Goal: Task Accomplishment & Management: Use online tool/utility

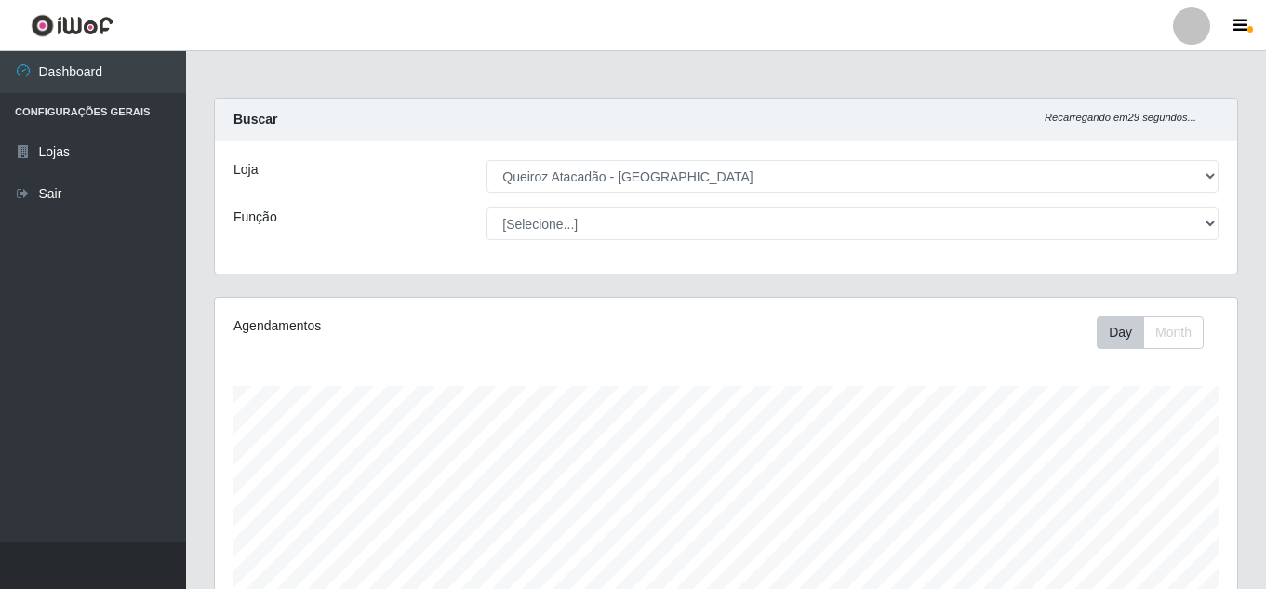
select select "225"
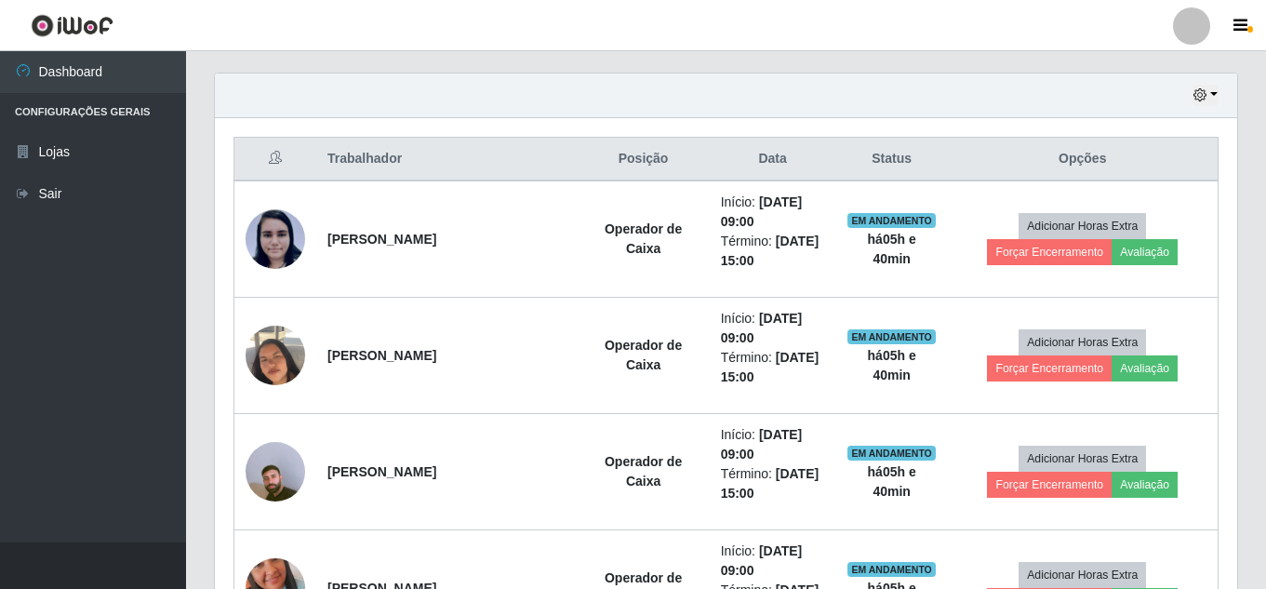
scroll to position [651, 0]
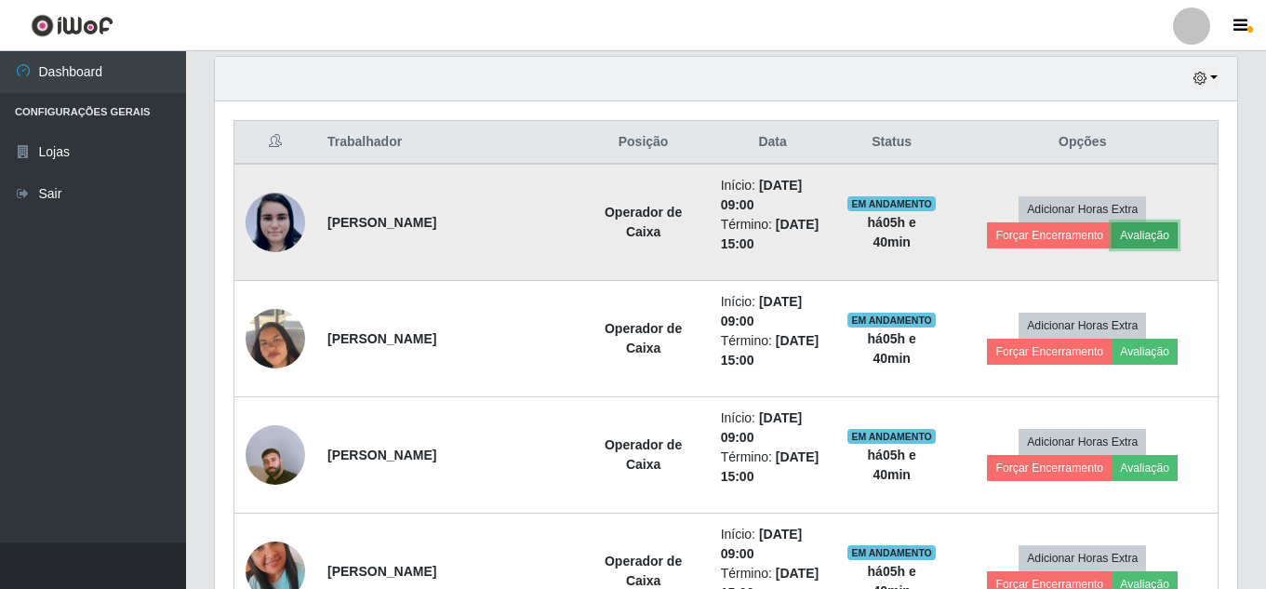
click at [1147, 235] on button "Avaliação" at bounding box center [1145, 235] width 66 height 26
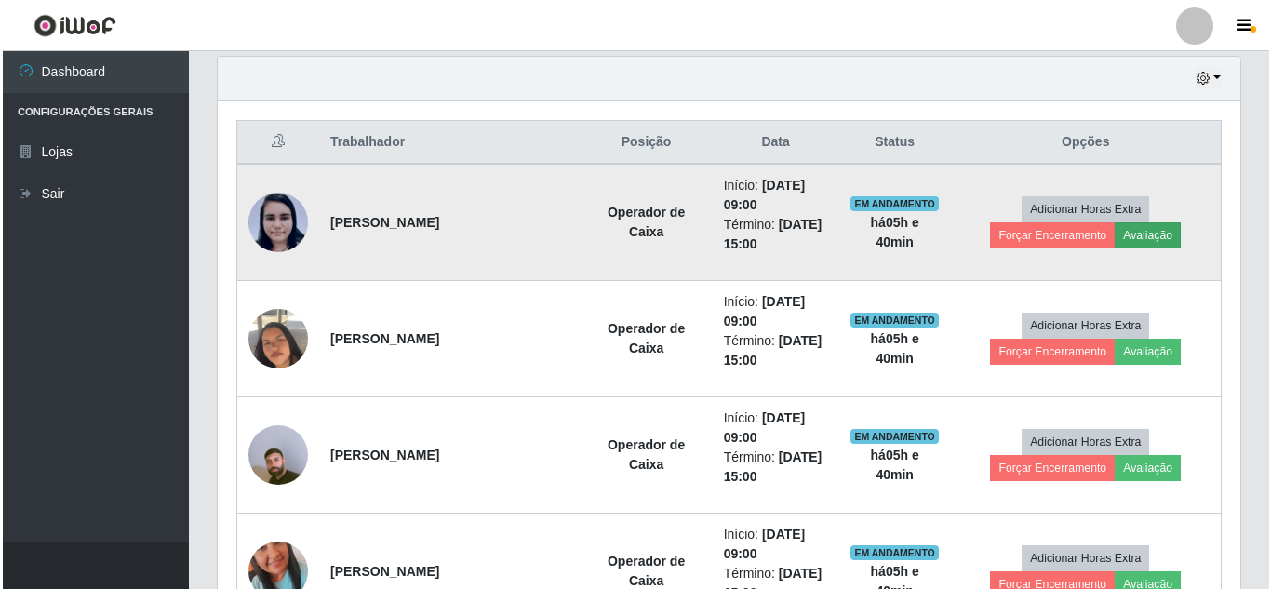
scroll to position [386, 1013]
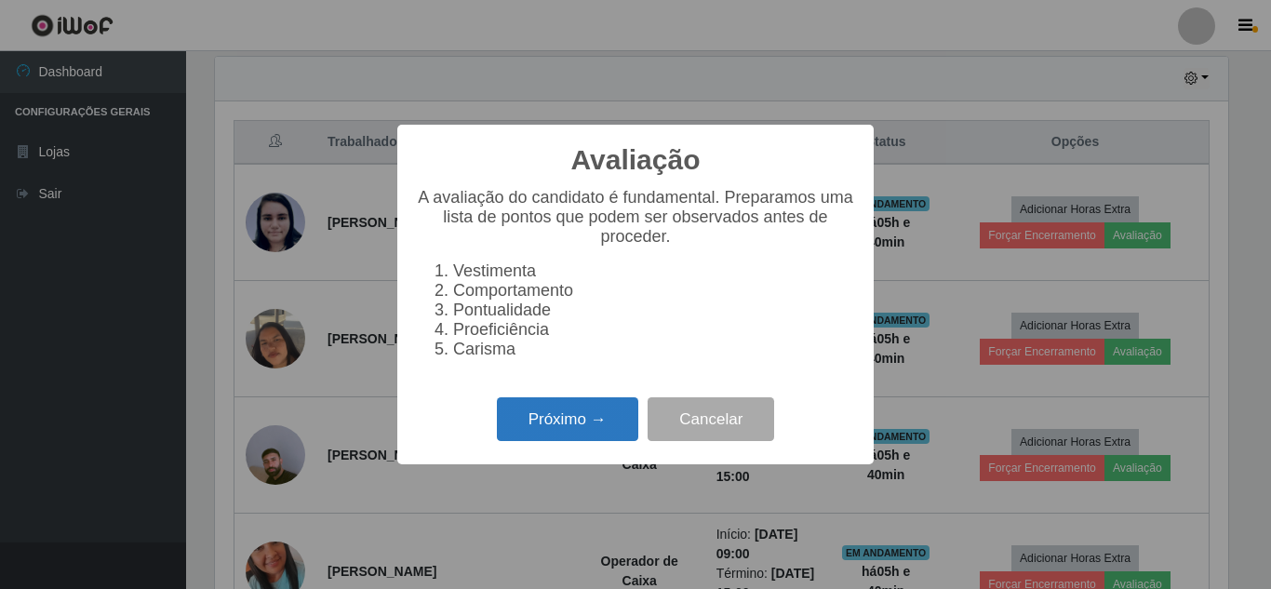
click at [580, 429] on button "Próximo →" at bounding box center [567, 419] width 141 height 44
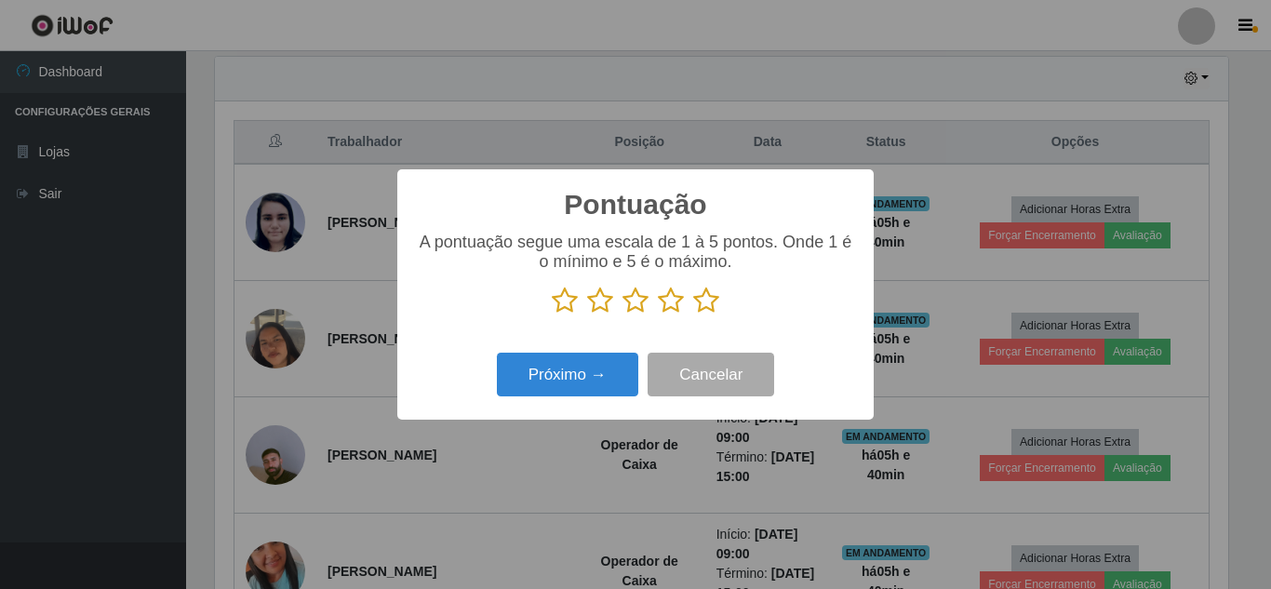
click at [714, 308] on icon at bounding box center [706, 301] width 26 height 28
click at [693, 315] on input "radio" at bounding box center [693, 315] width 0 height 0
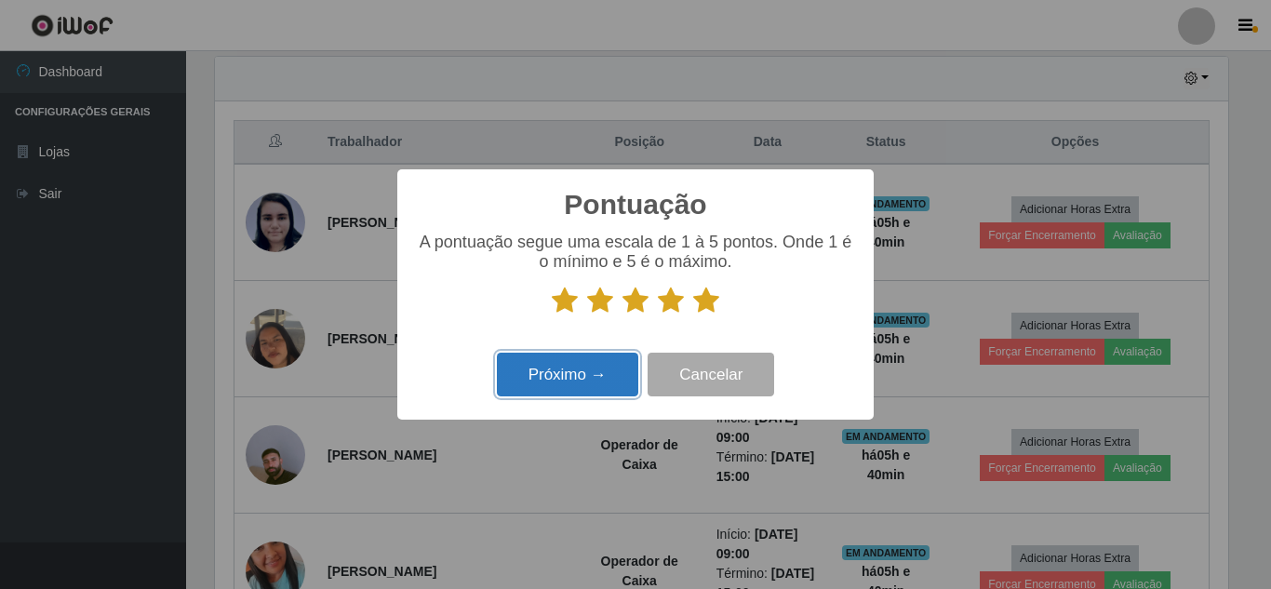
click at [579, 385] on button "Próximo →" at bounding box center [567, 375] width 141 height 44
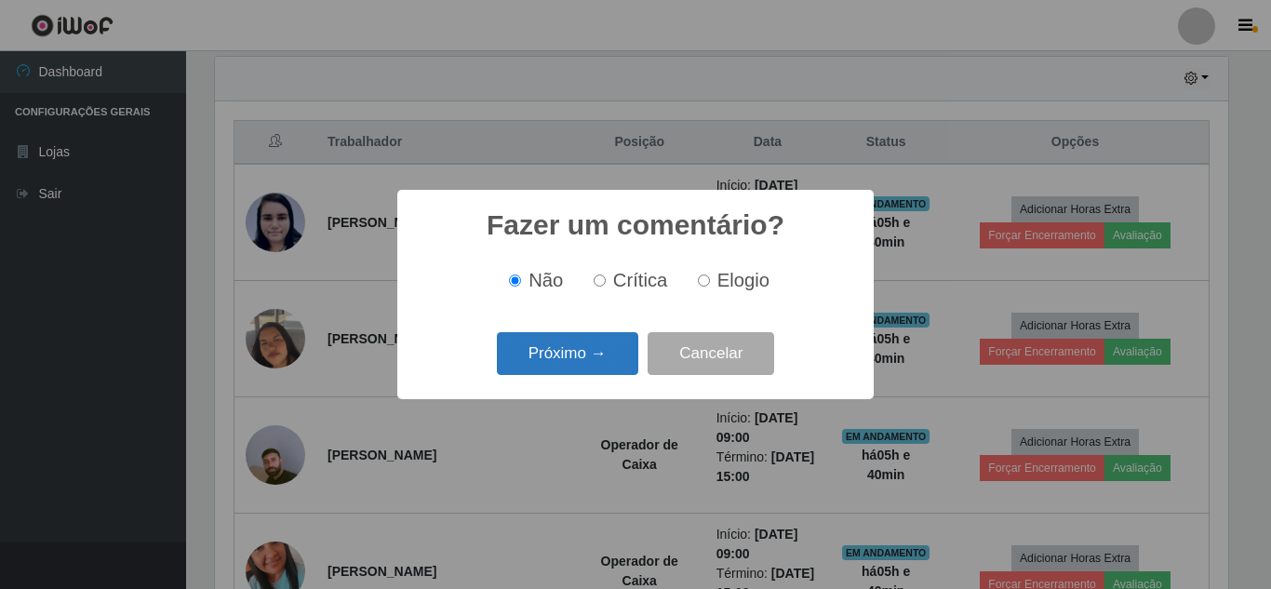
click at [580, 363] on button "Próximo →" at bounding box center [567, 354] width 141 height 44
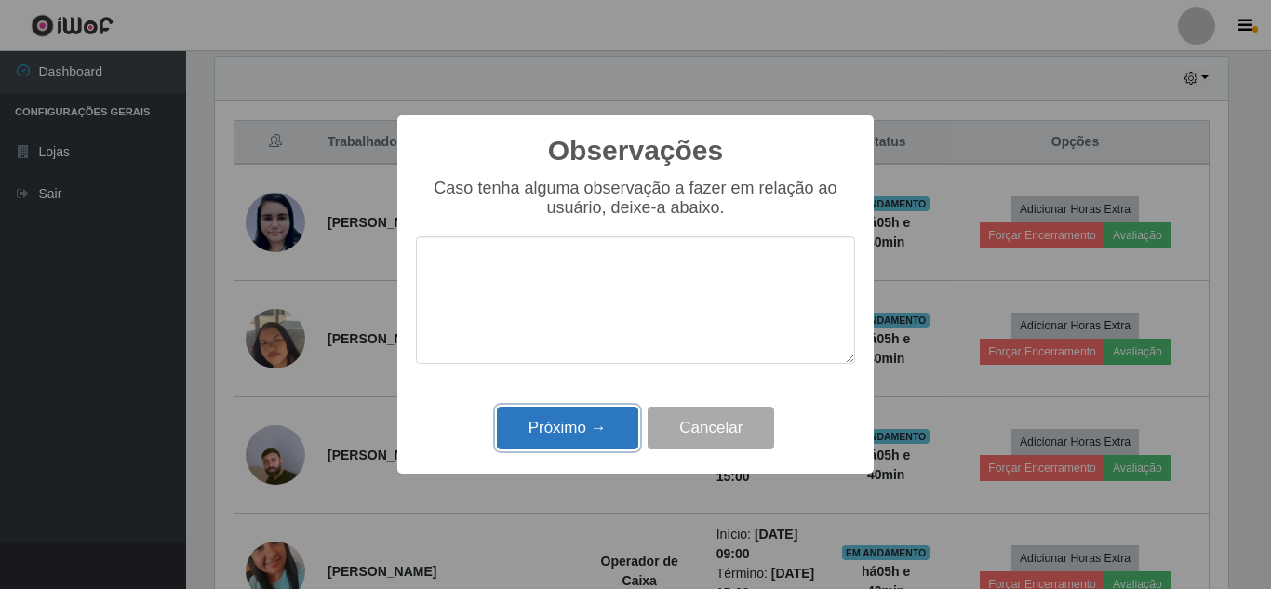
click at [586, 440] on button "Próximo →" at bounding box center [567, 429] width 141 height 44
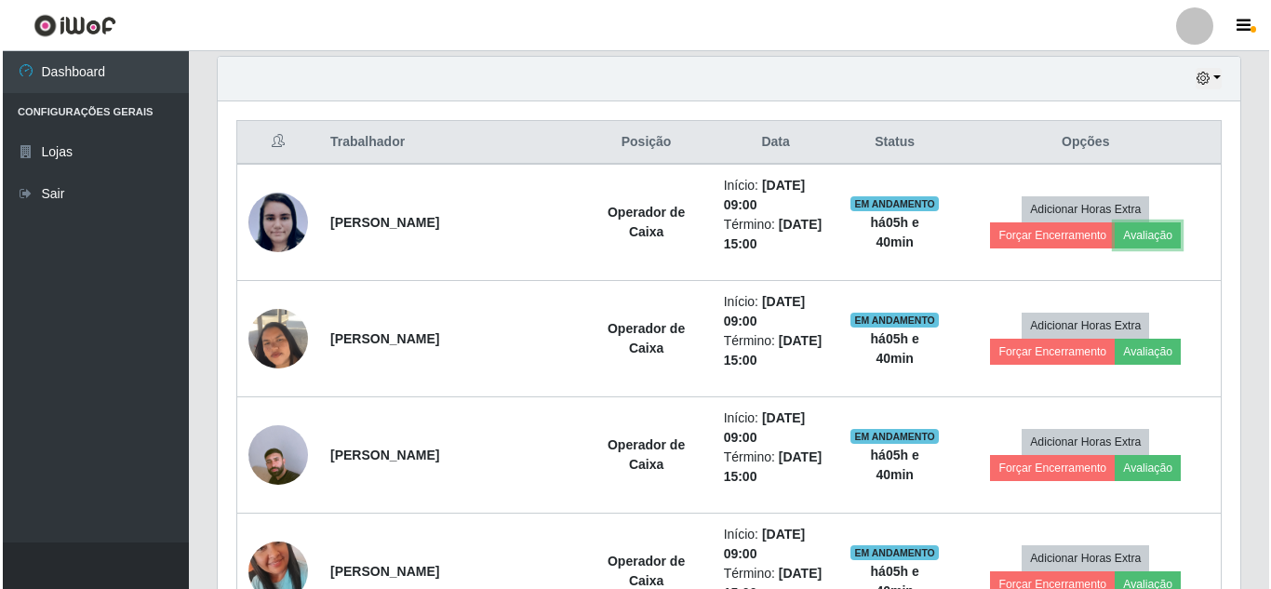
scroll to position [386, 1023]
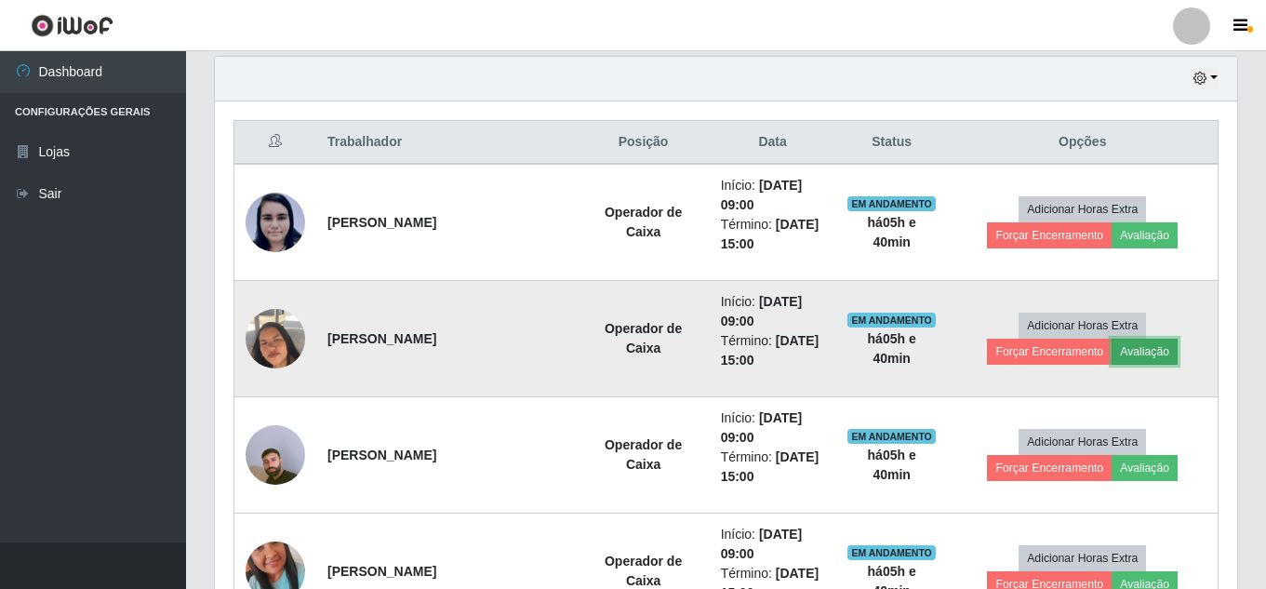
click at [1157, 355] on button "Avaliação" at bounding box center [1145, 352] width 66 height 26
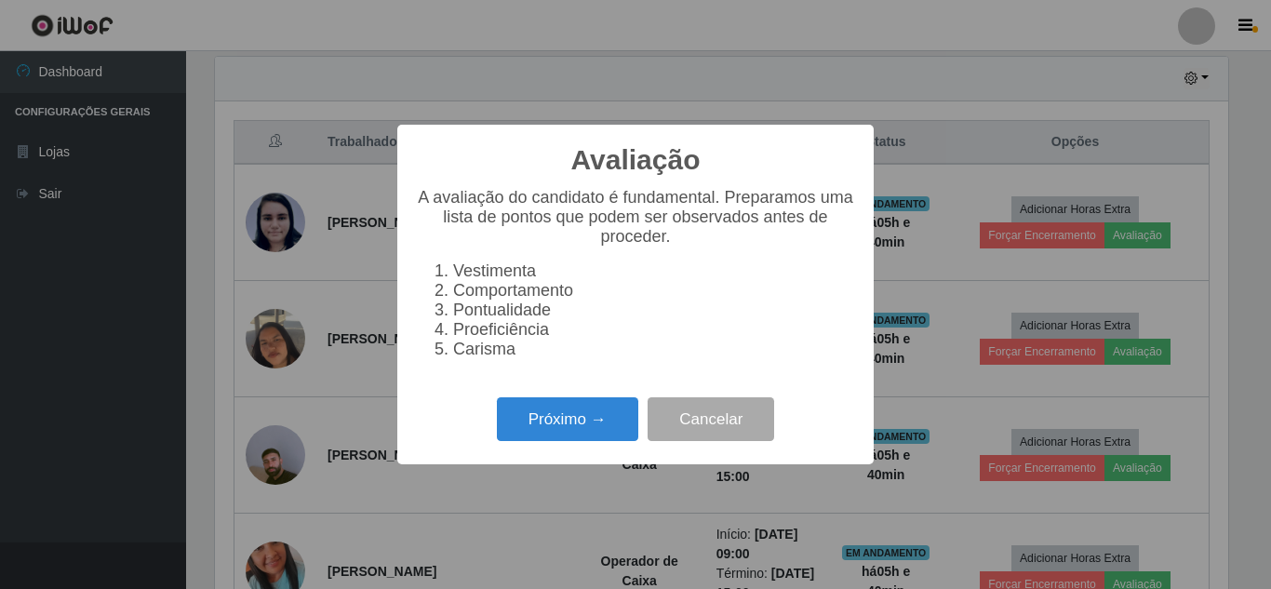
scroll to position [386, 1013]
click at [573, 439] on button "Próximo →" at bounding box center [567, 419] width 141 height 44
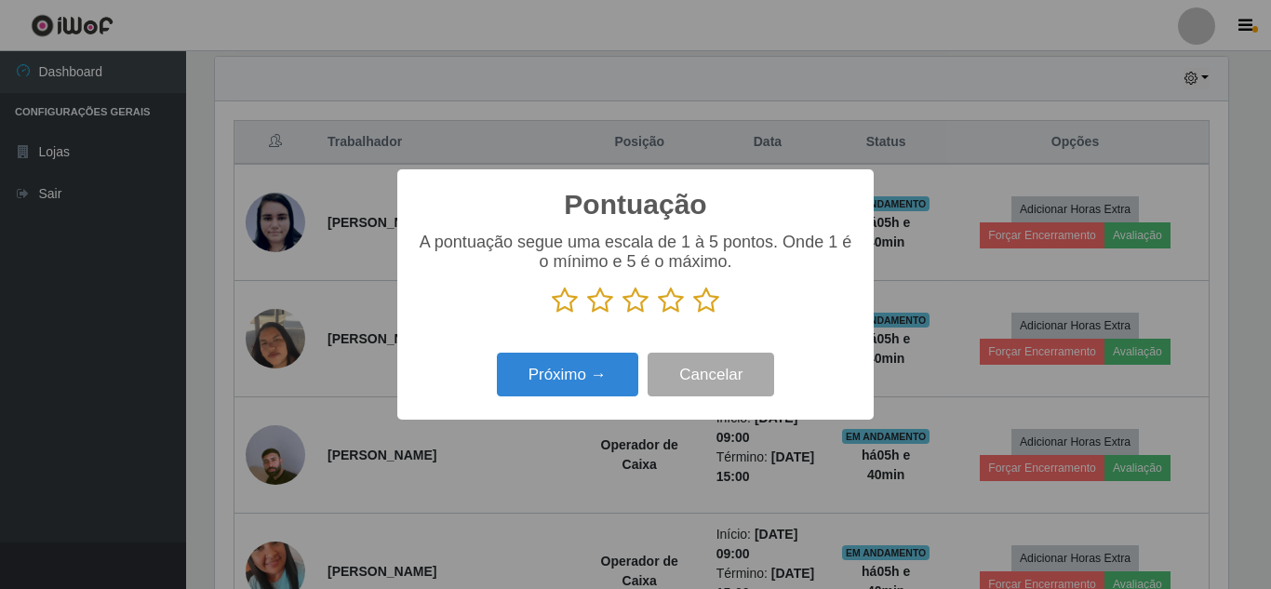
click at [703, 301] on icon at bounding box center [706, 301] width 26 height 28
click at [693, 315] on input "radio" at bounding box center [693, 315] width 0 height 0
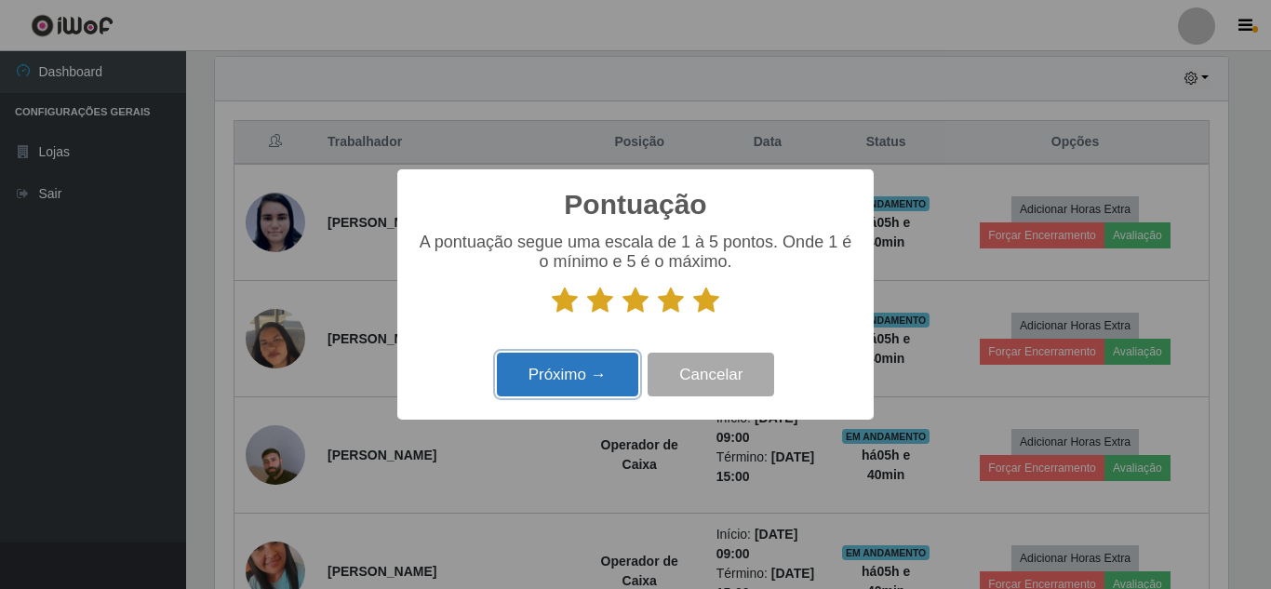
click at [546, 378] on button "Próximo →" at bounding box center [567, 375] width 141 height 44
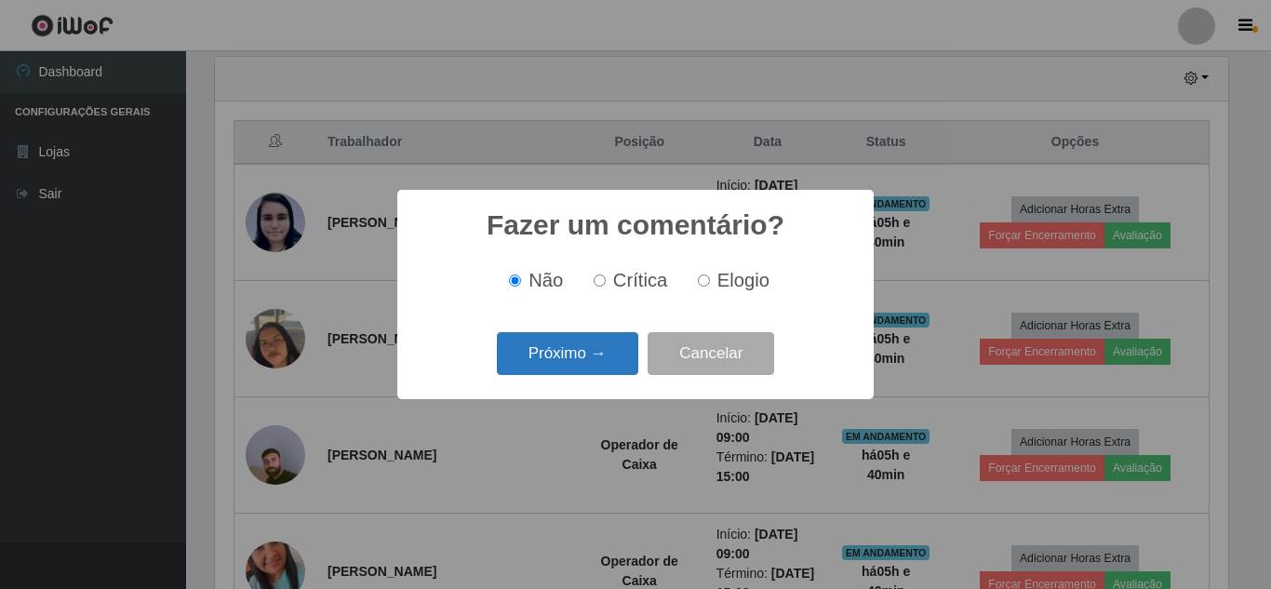
click at [583, 355] on button "Próximo →" at bounding box center [567, 354] width 141 height 44
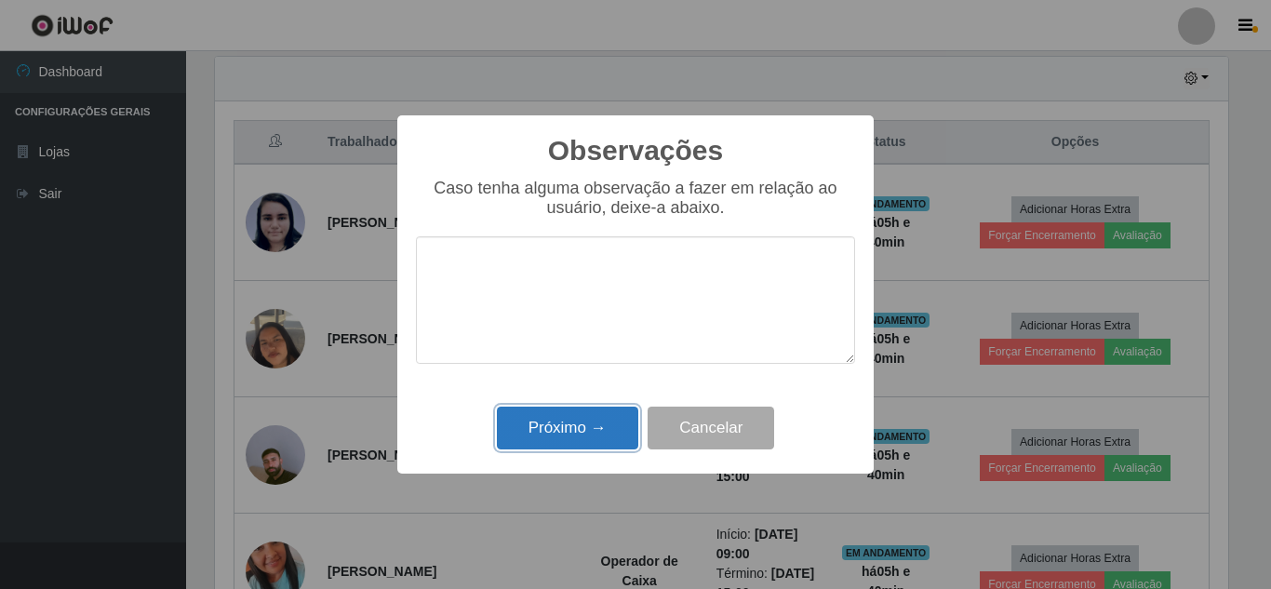
click at [564, 431] on button "Próximo →" at bounding box center [567, 429] width 141 height 44
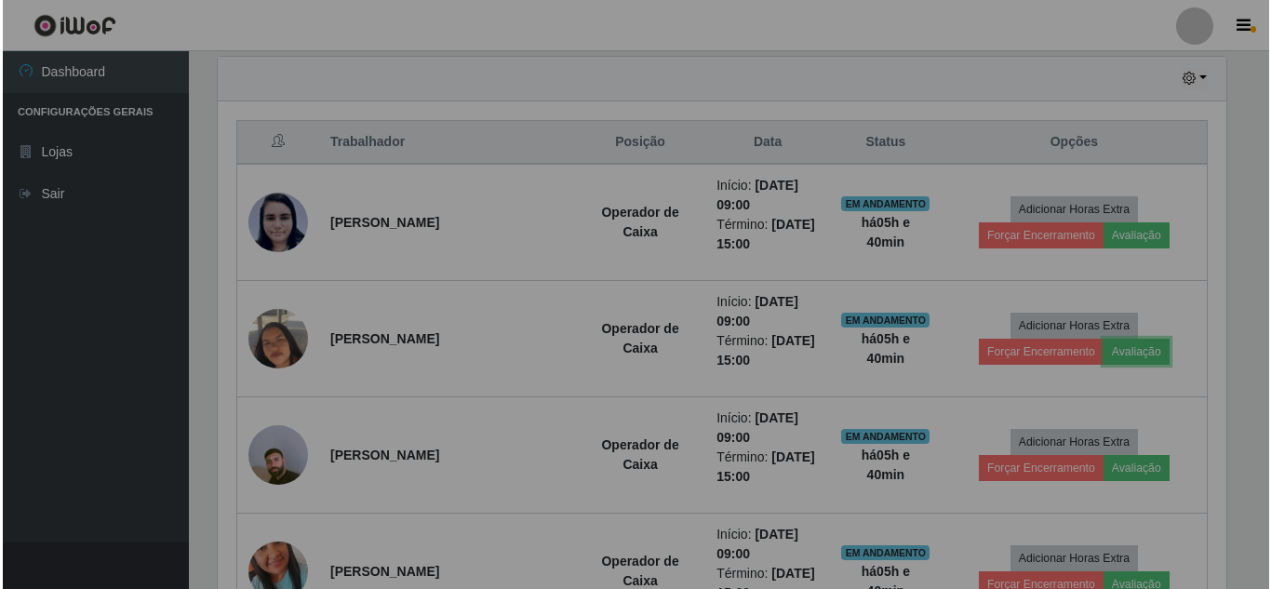
scroll to position [386, 1023]
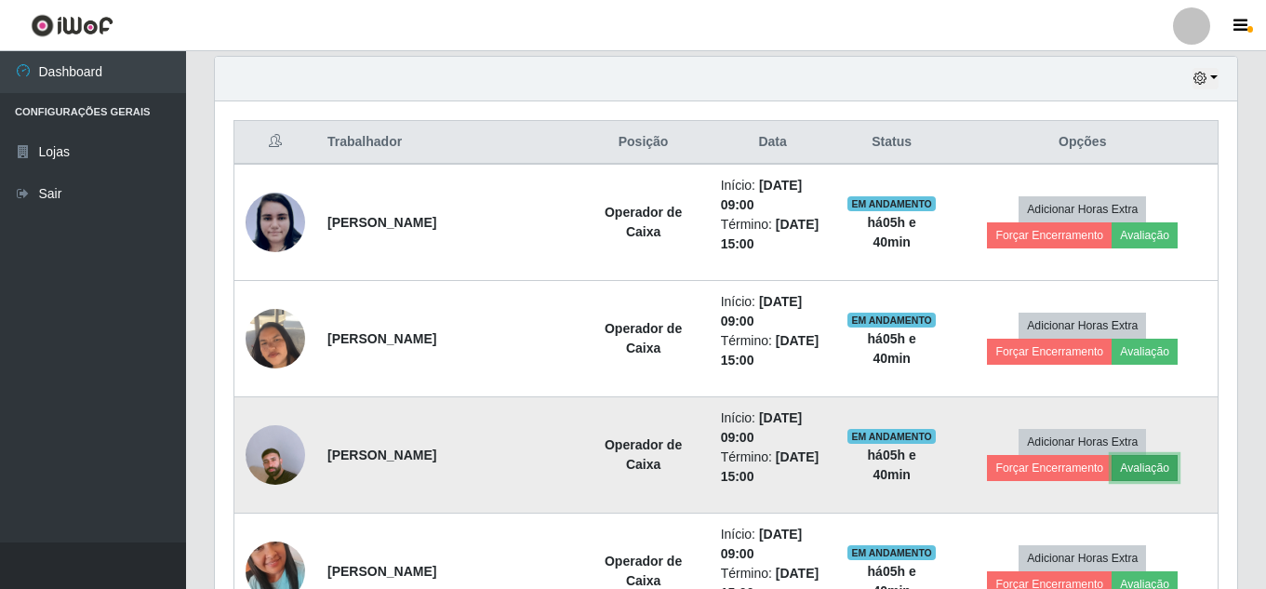
click at [1159, 471] on button "Avaliação" at bounding box center [1145, 468] width 66 height 26
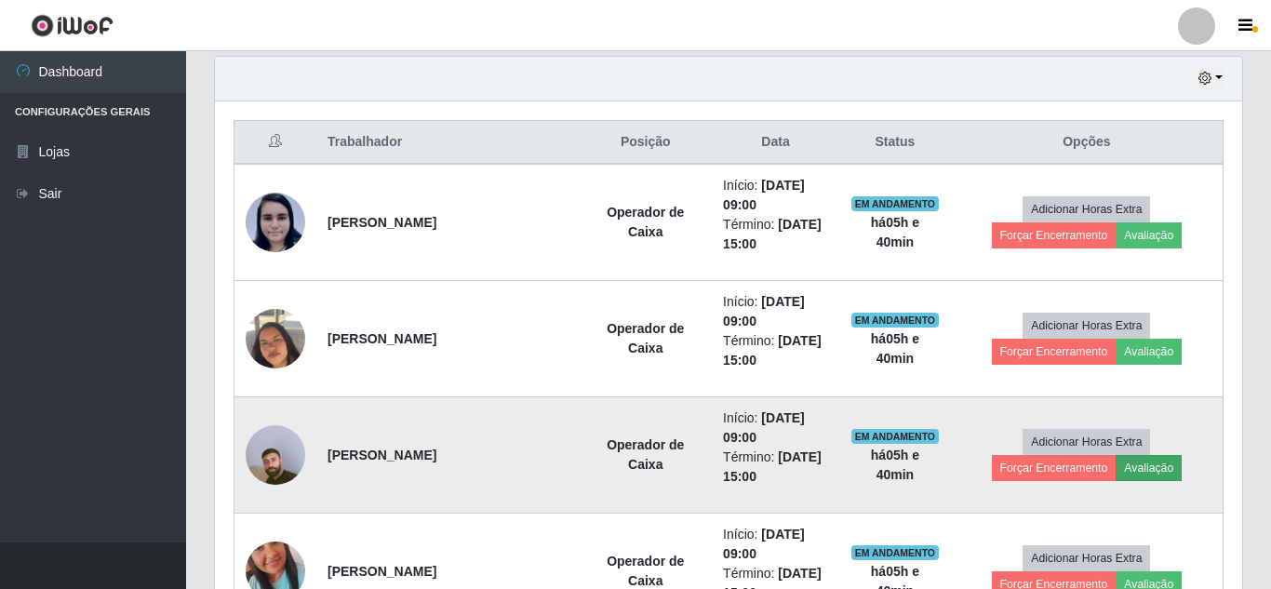
scroll to position [386, 1013]
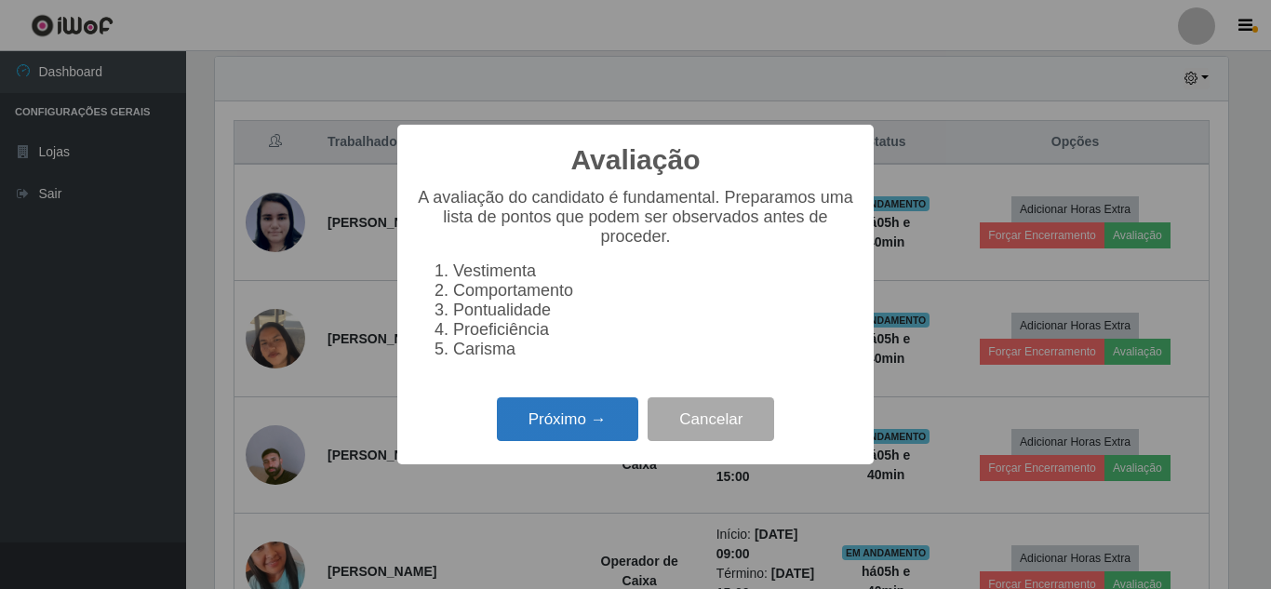
click at [587, 435] on button "Próximo →" at bounding box center [567, 419] width 141 height 44
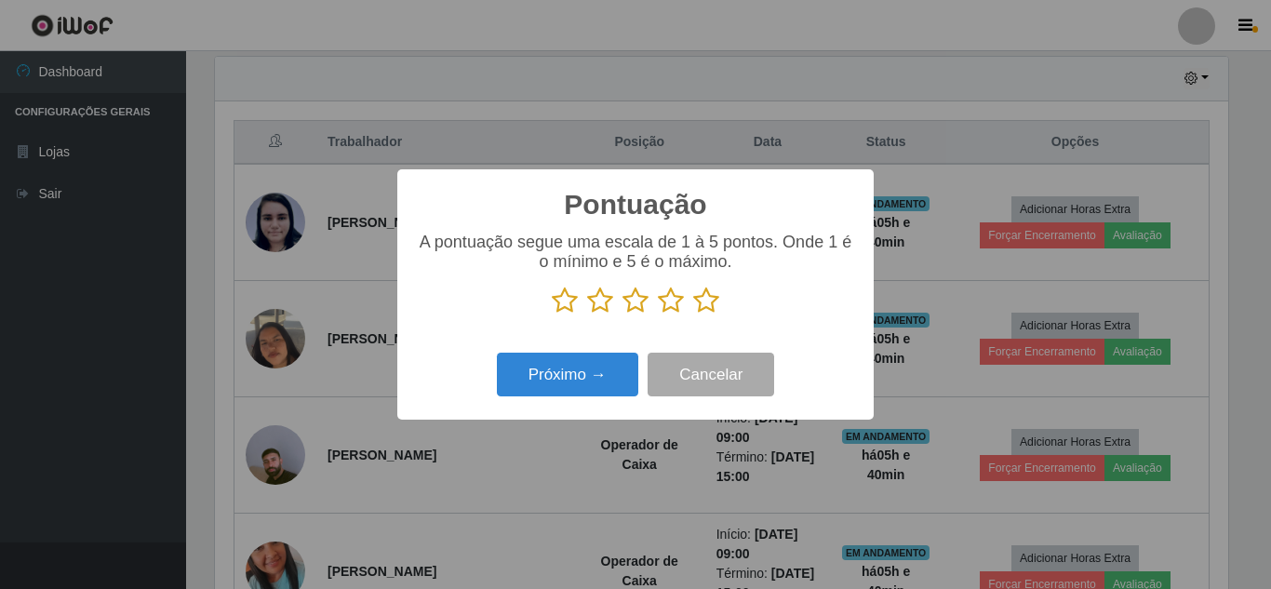
scroll to position [930144, 929517]
click at [701, 293] on icon at bounding box center [706, 301] width 26 height 28
click at [693, 315] on input "radio" at bounding box center [693, 315] width 0 height 0
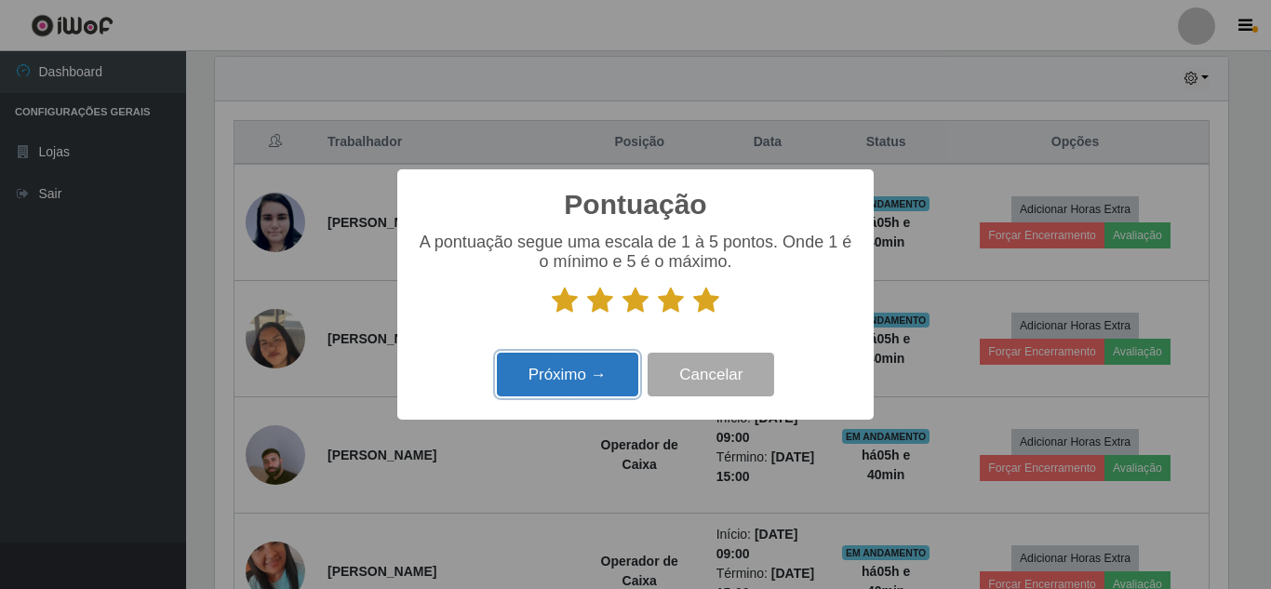
click at [567, 376] on button "Próximo →" at bounding box center [567, 375] width 141 height 44
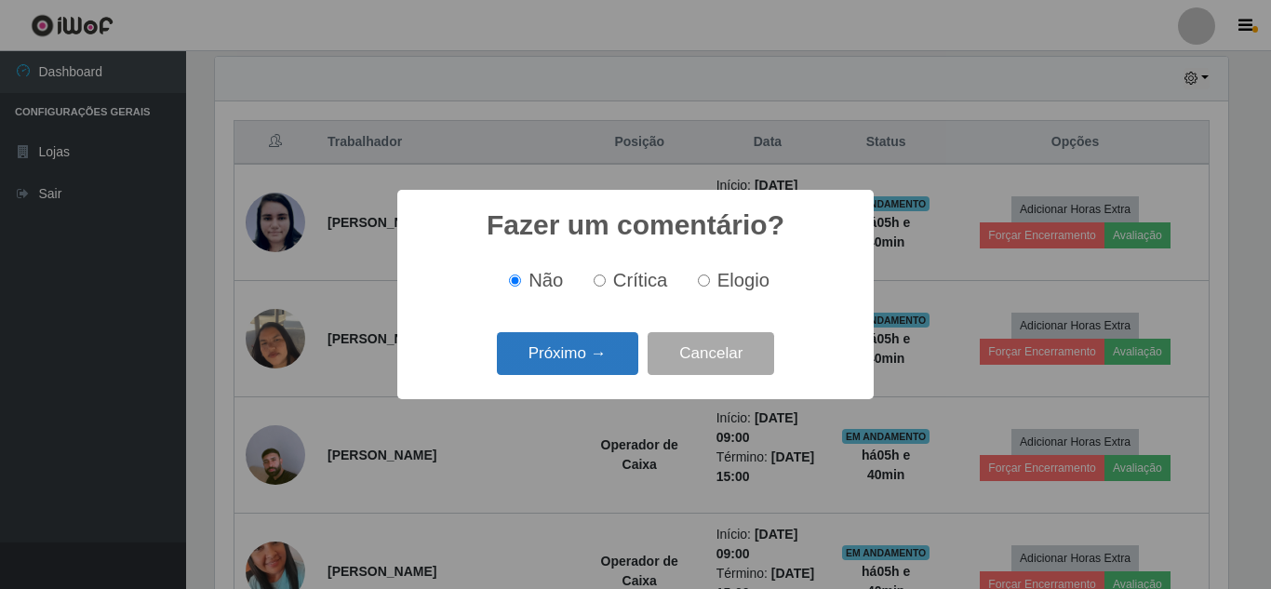
click at [569, 360] on button "Próximo →" at bounding box center [567, 354] width 141 height 44
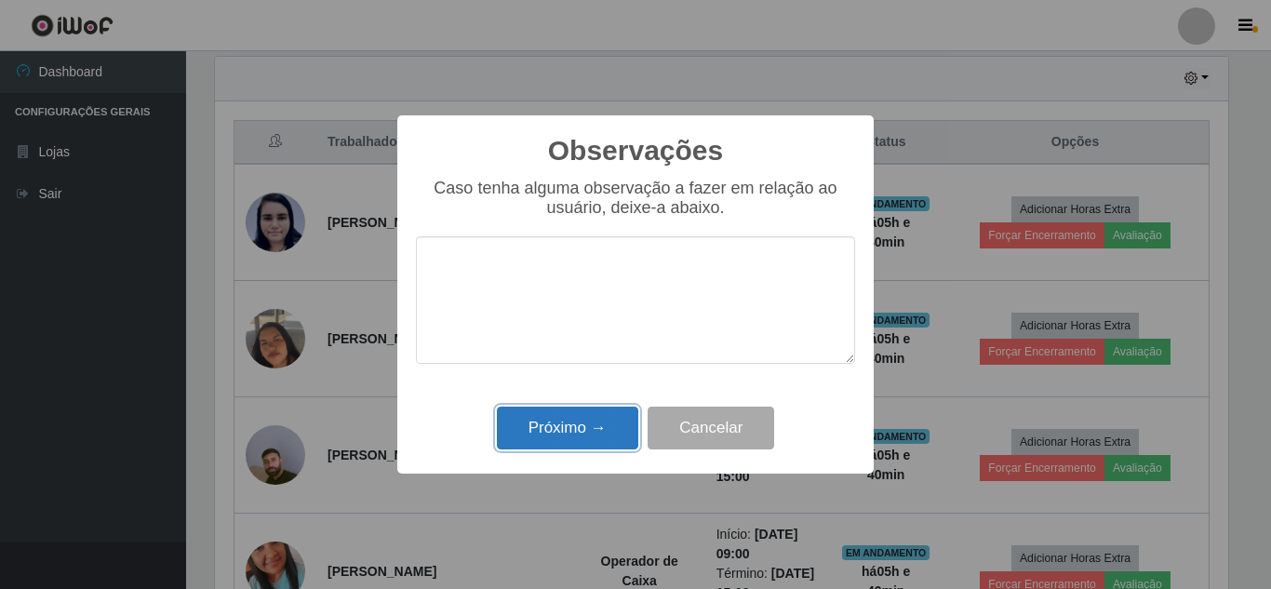
click at [561, 434] on button "Próximo →" at bounding box center [567, 429] width 141 height 44
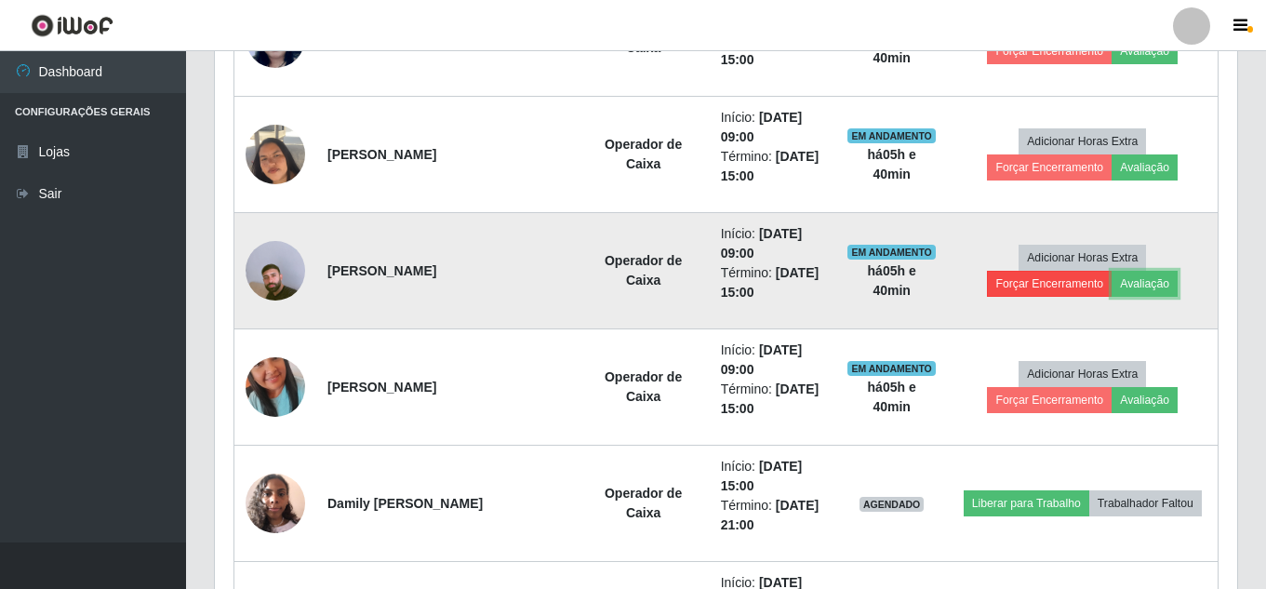
scroll to position [837, 0]
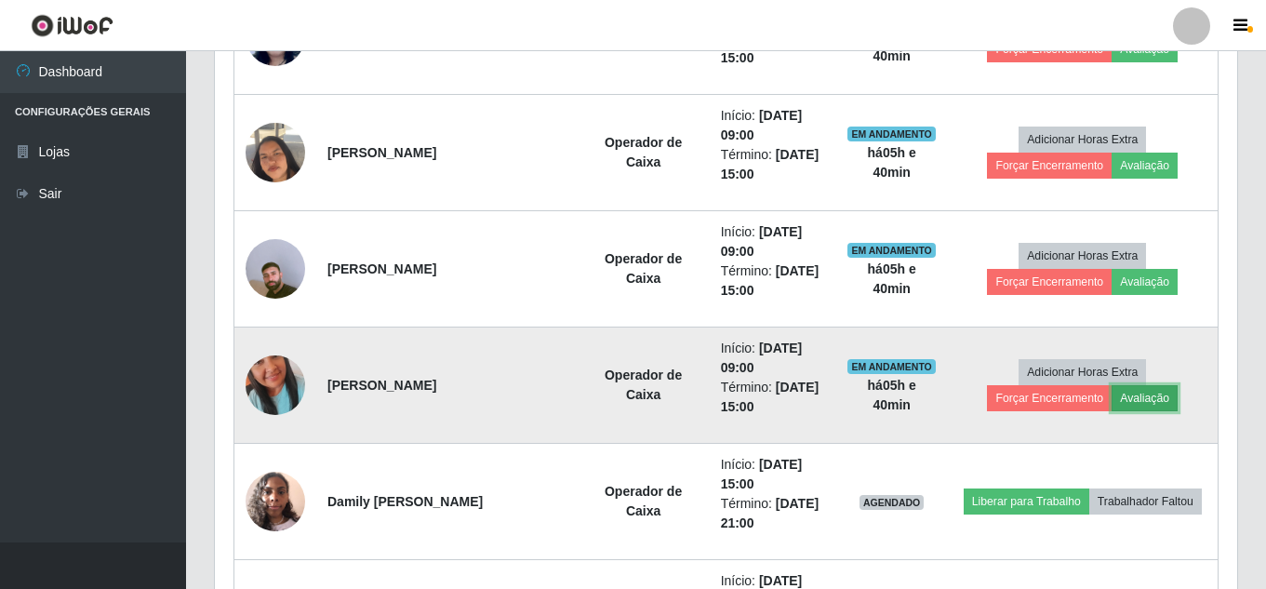
click at [1145, 401] on button "Avaliação" at bounding box center [1145, 398] width 66 height 26
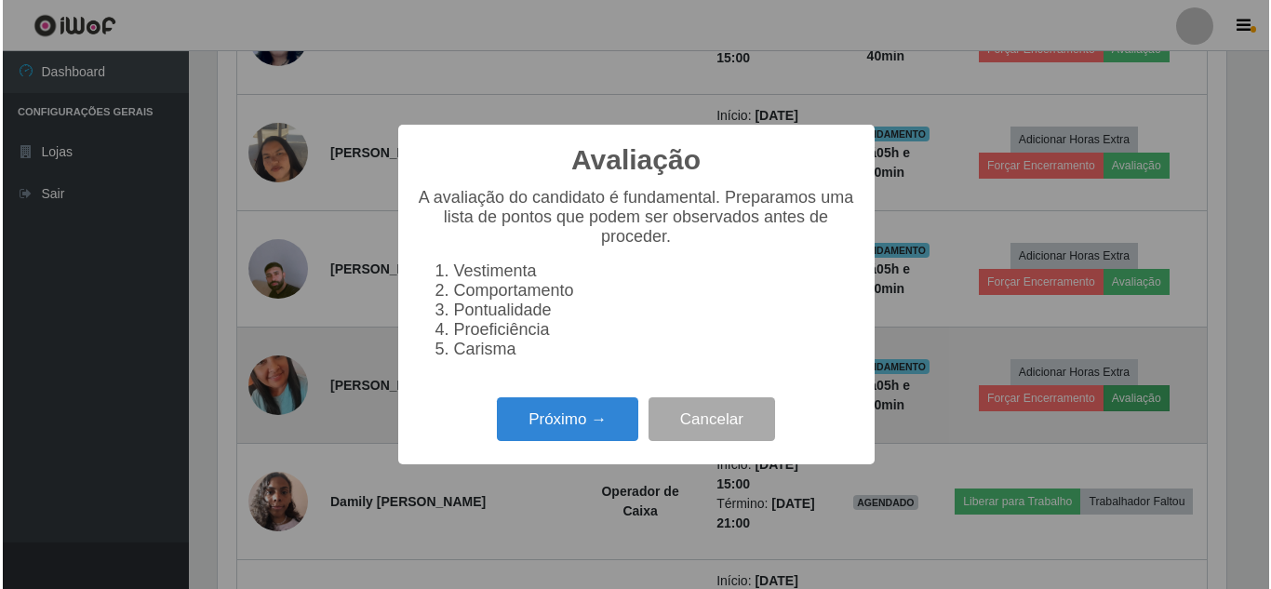
scroll to position [386, 1013]
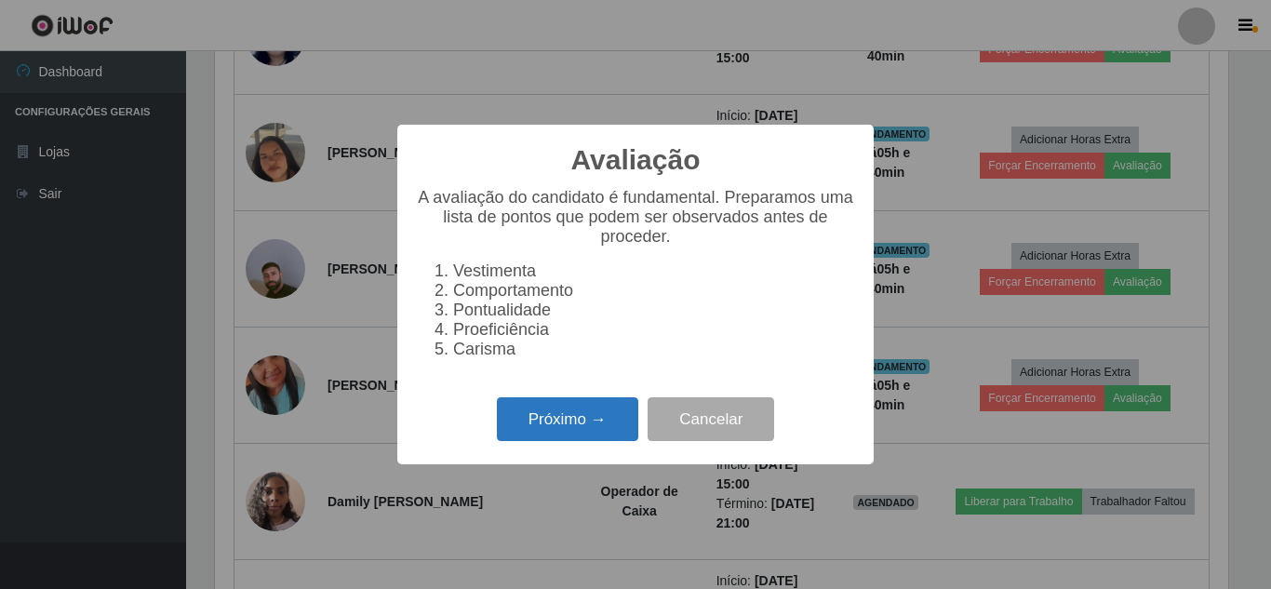
click at [556, 438] on button "Próximo →" at bounding box center [567, 419] width 141 height 44
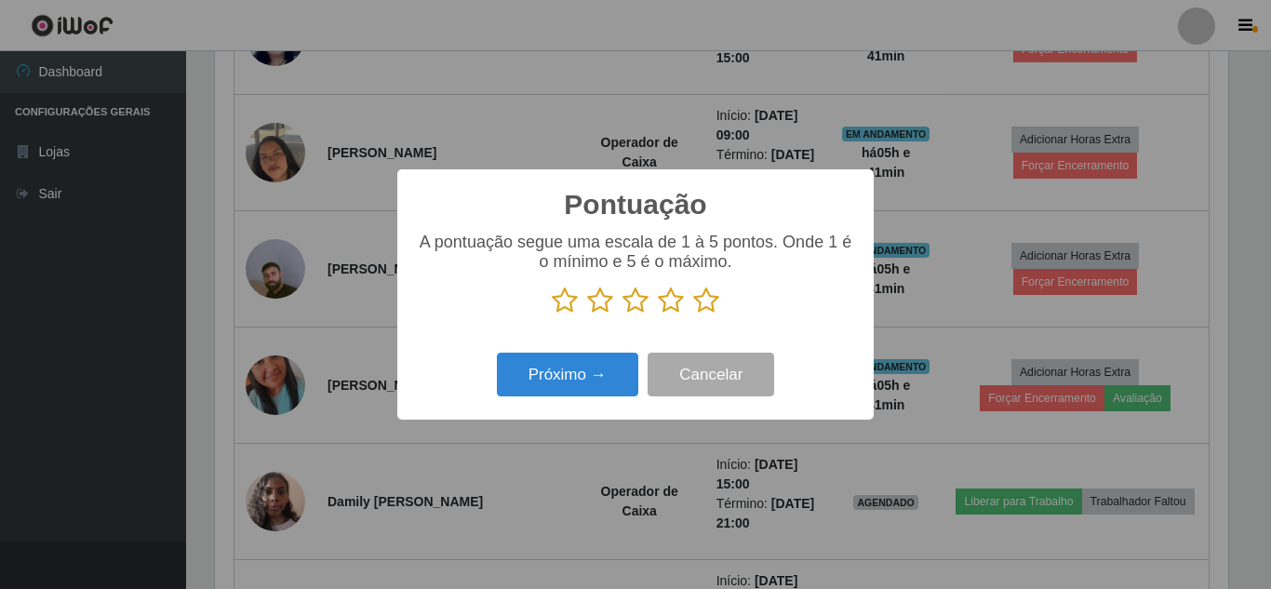
click at [709, 299] on icon at bounding box center [706, 301] width 26 height 28
click at [693, 315] on input "radio" at bounding box center [693, 315] width 0 height 0
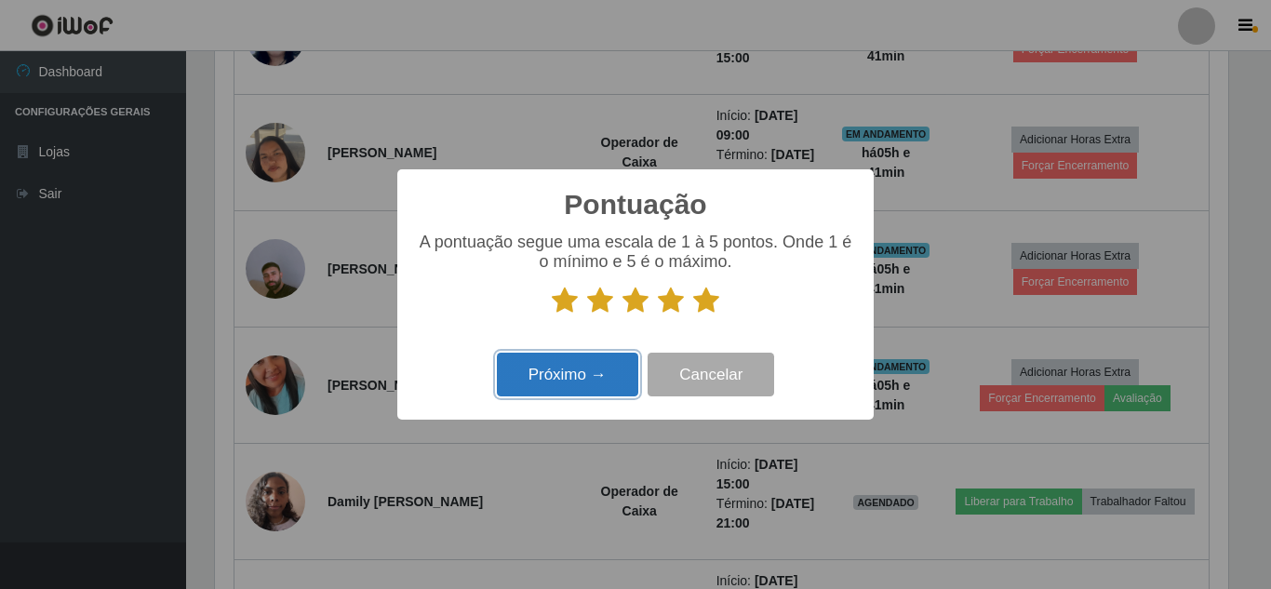
click at [562, 385] on button "Próximo →" at bounding box center [567, 375] width 141 height 44
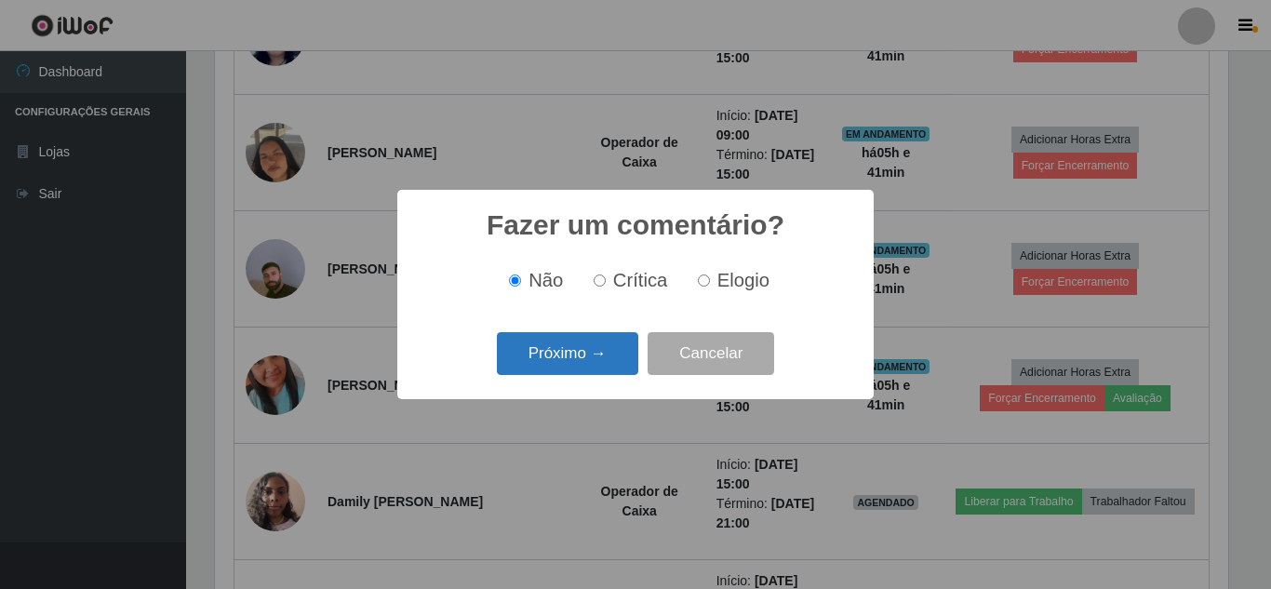
click at [580, 368] on button "Próximo →" at bounding box center [567, 354] width 141 height 44
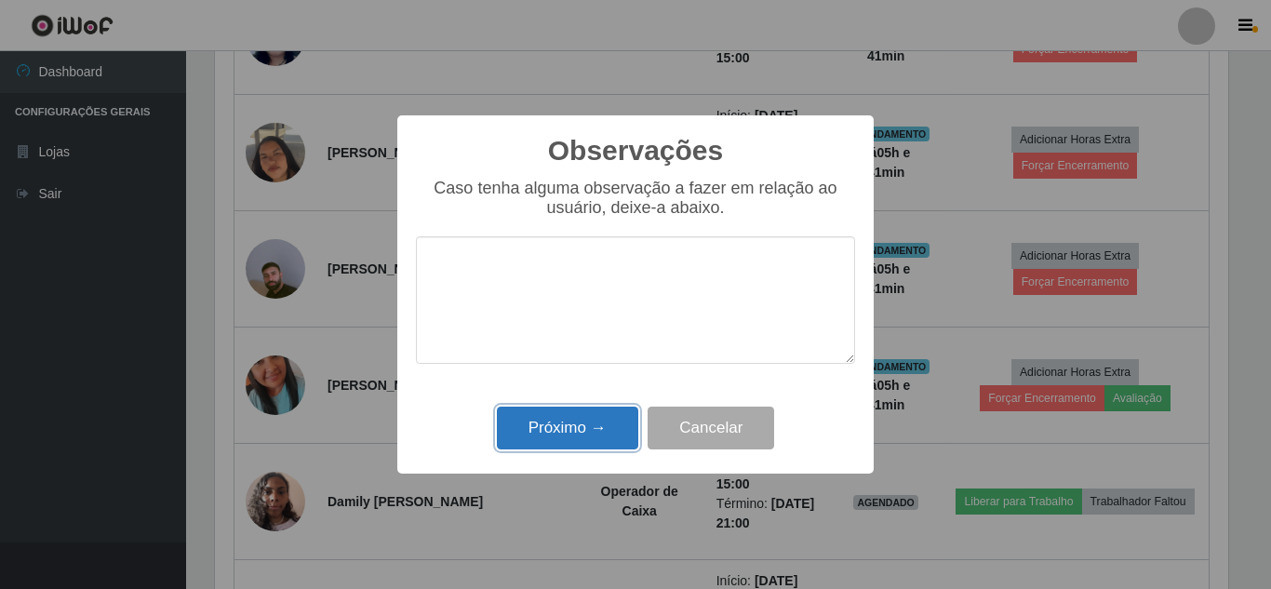
click at [569, 437] on button "Próximo →" at bounding box center [567, 429] width 141 height 44
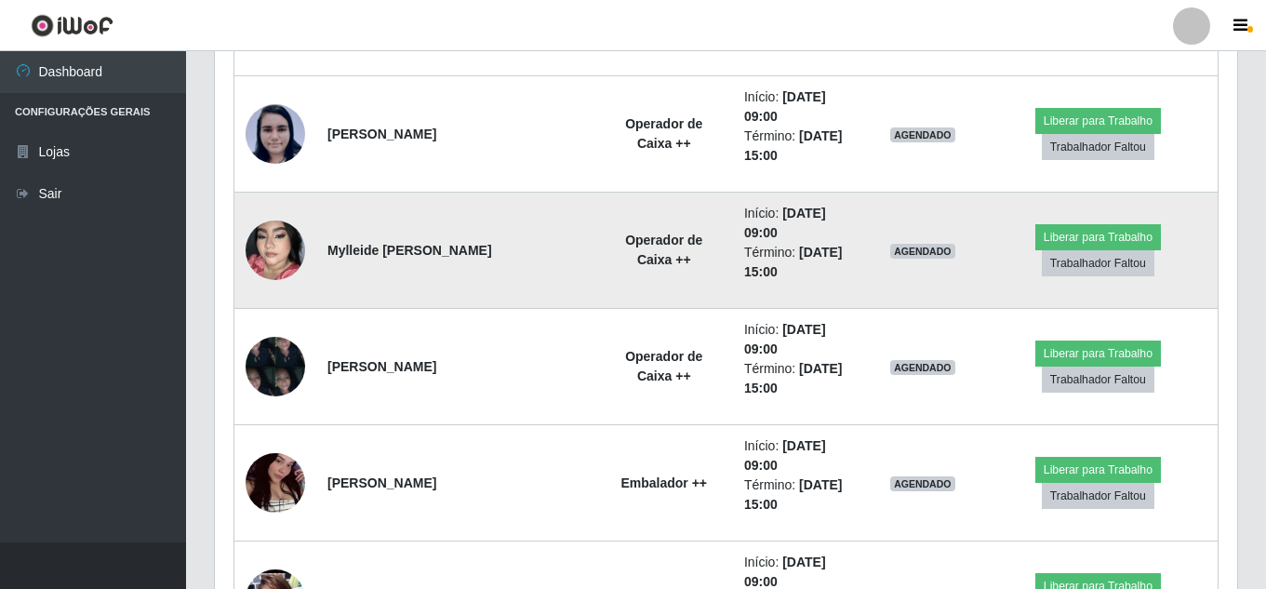
scroll to position [1954, 0]
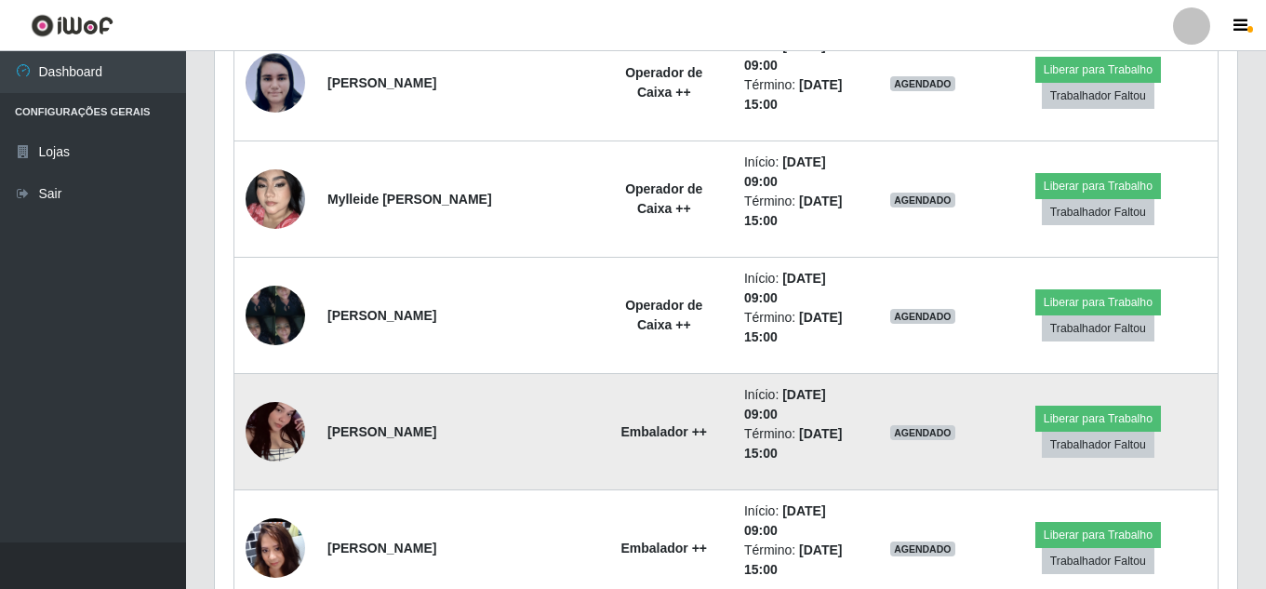
click at [268, 435] on img at bounding box center [276, 432] width 60 height 132
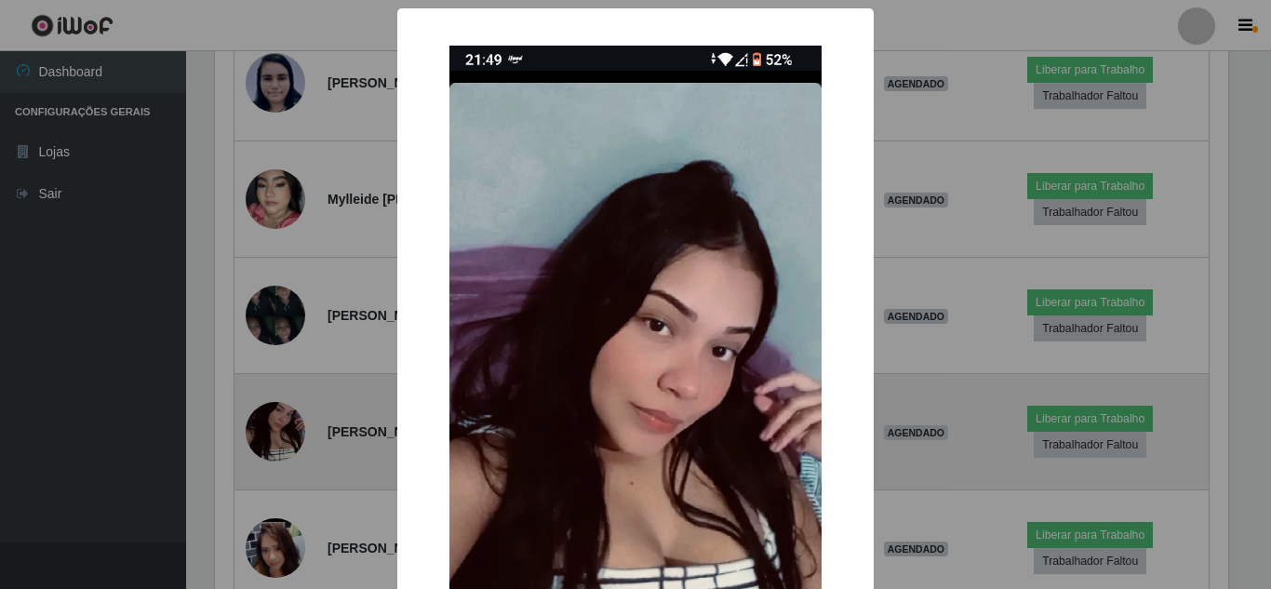
click at [268, 435] on div "× OK Cancel" at bounding box center [635, 294] width 1271 height 589
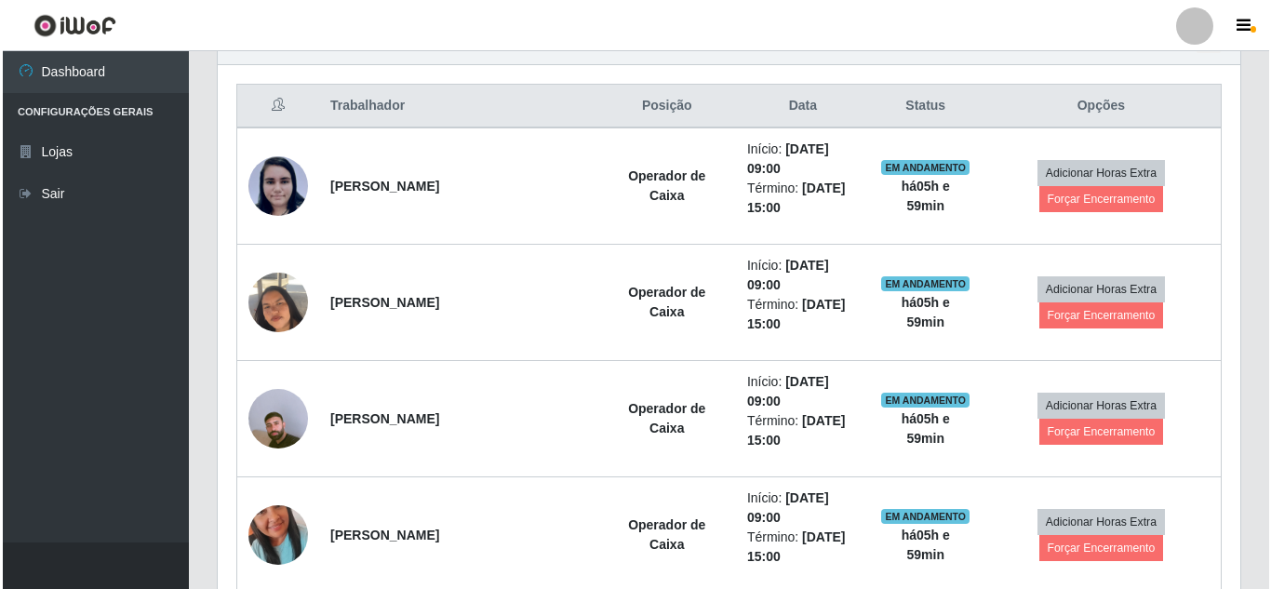
scroll to position [461, 0]
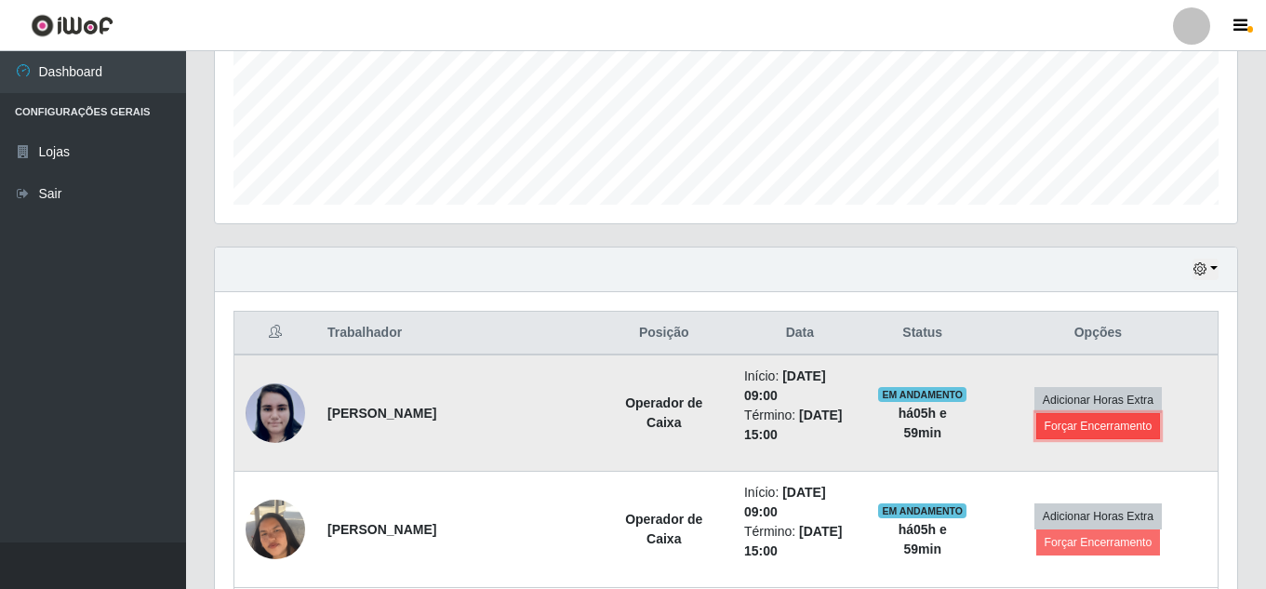
click at [1115, 427] on button "Forçar Encerramento" at bounding box center [1099, 426] width 125 height 26
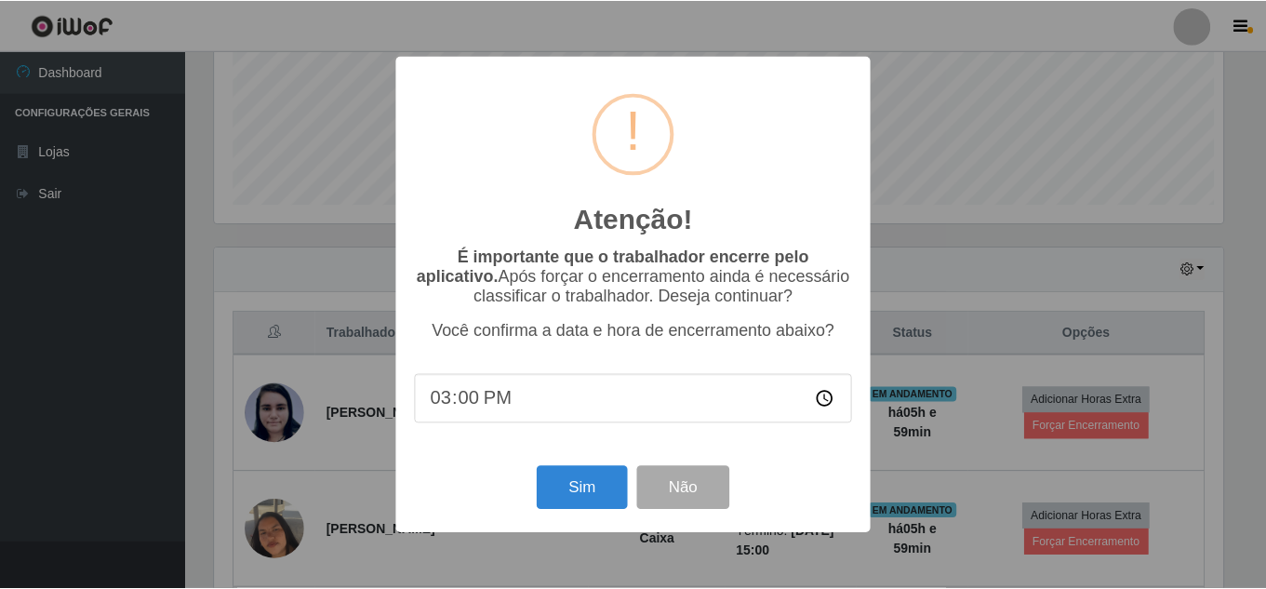
scroll to position [386, 1013]
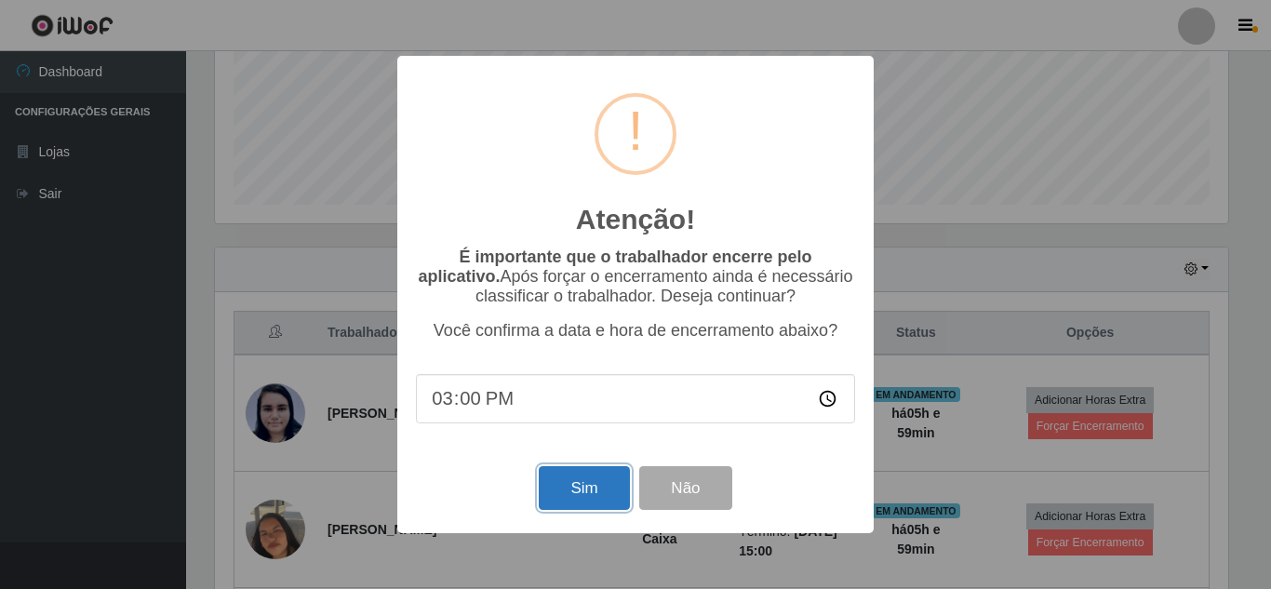
click at [605, 497] on button "Sim" at bounding box center [584, 488] width 90 height 44
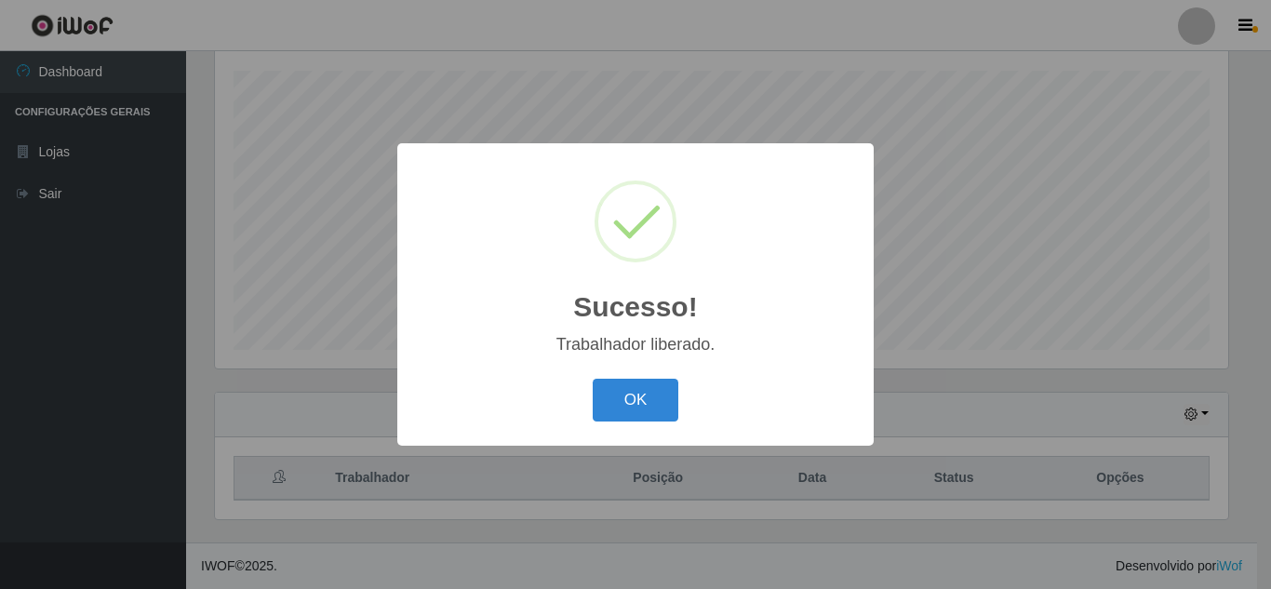
click at [593, 379] on button "OK" at bounding box center [636, 401] width 87 height 44
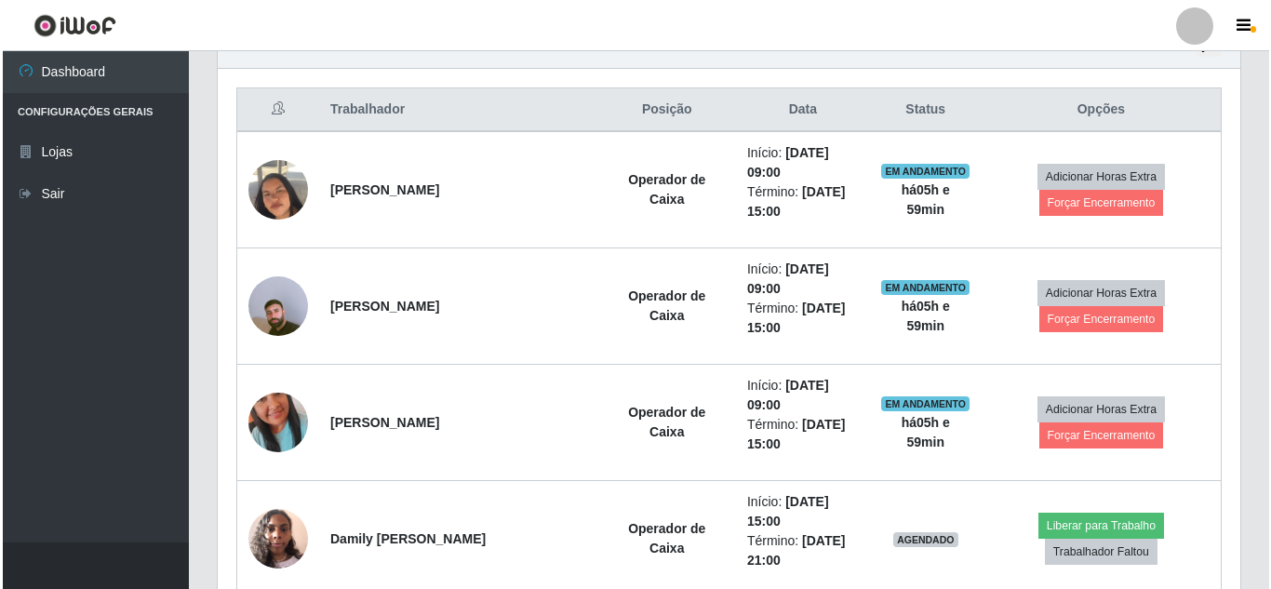
scroll to position [690, 0]
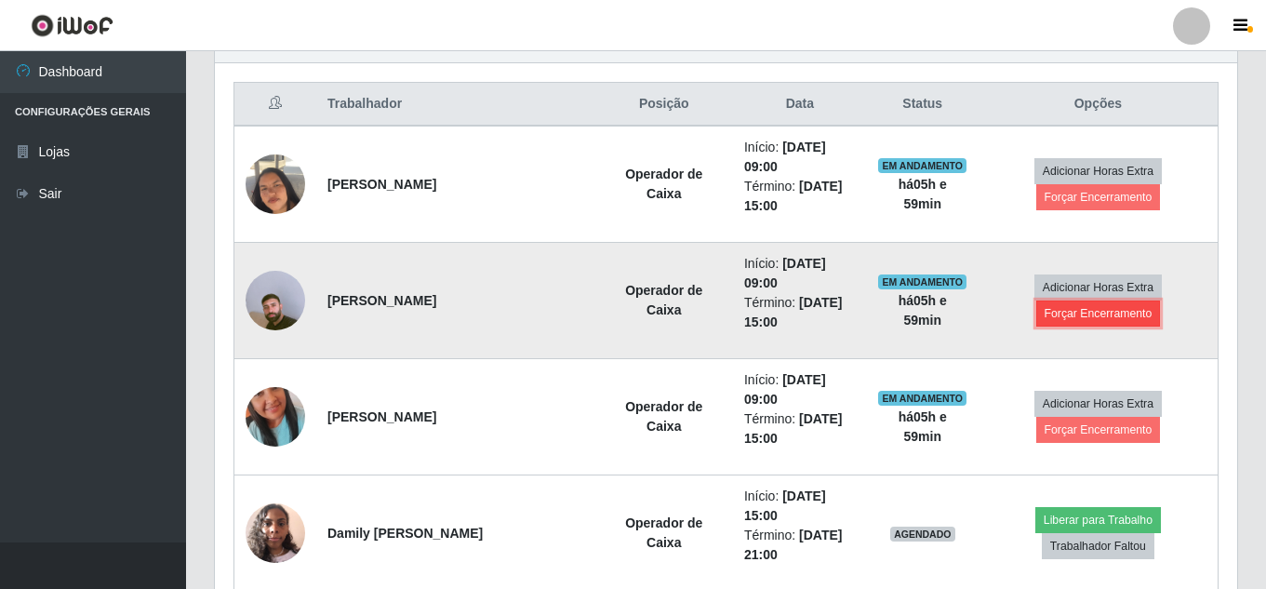
click at [1108, 311] on button "Forçar Encerramento" at bounding box center [1099, 314] width 125 height 26
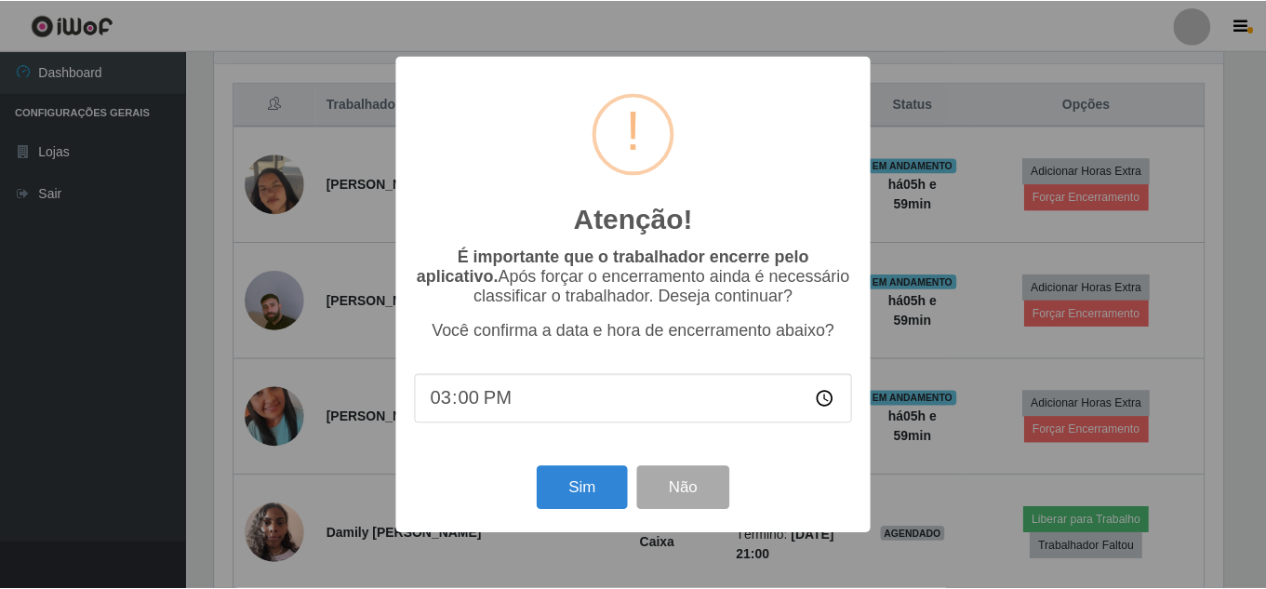
scroll to position [386, 1013]
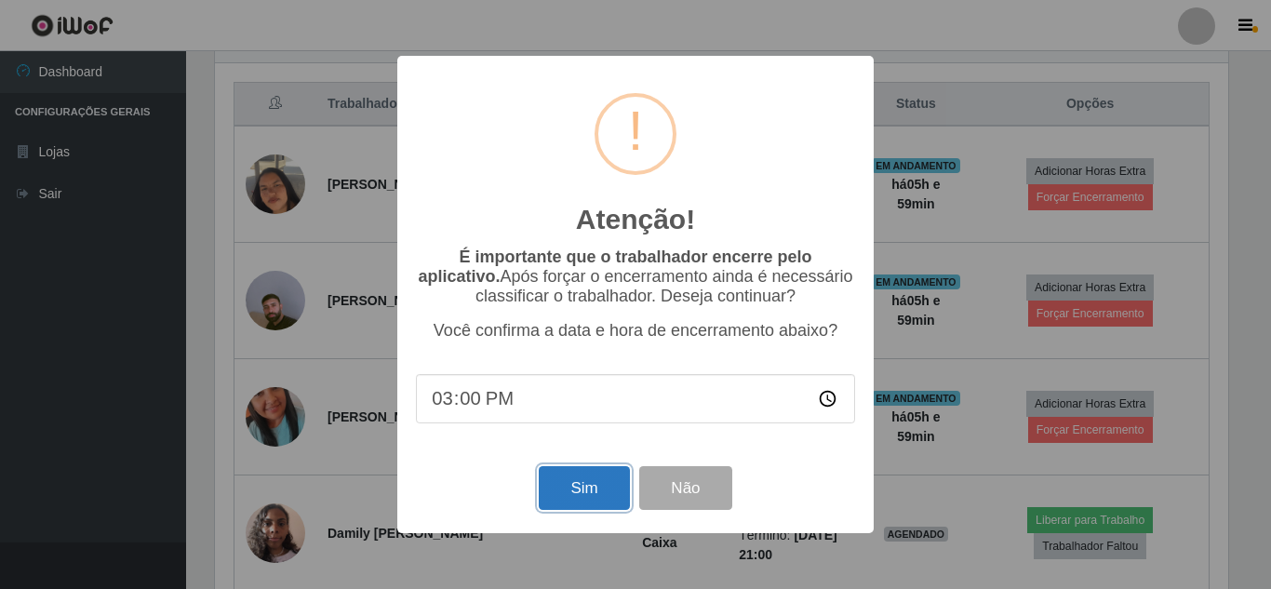
click at [591, 491] on button "Sim" at bounding box center [584, 488] width 90 height 44
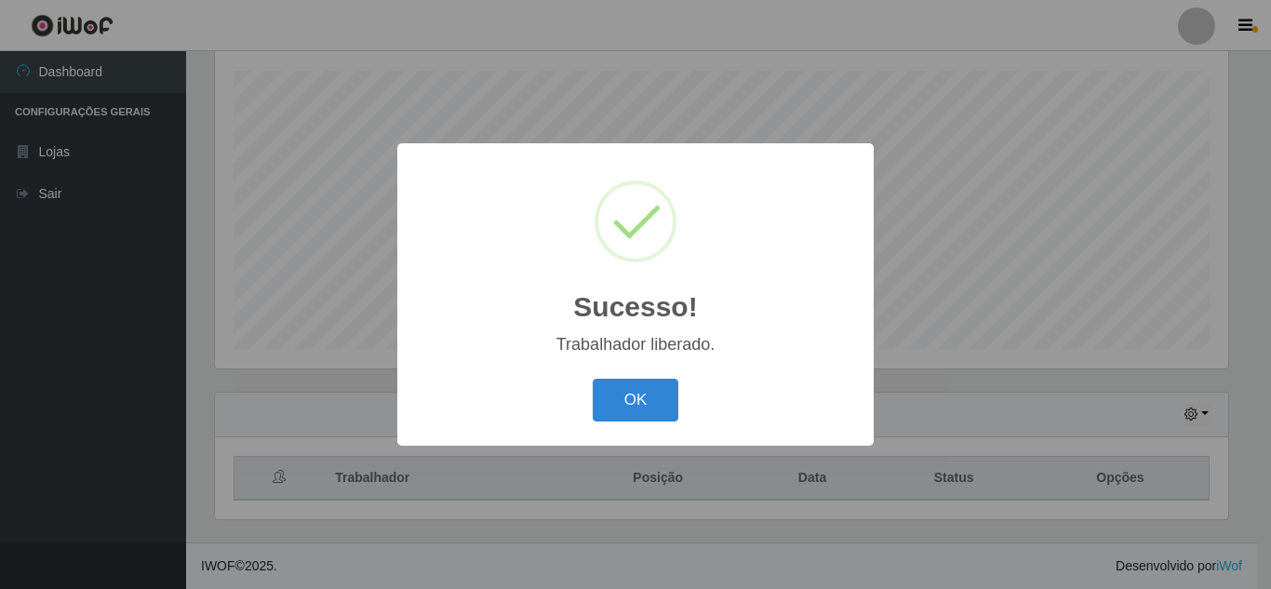
click at [593, 379] on button "OK" at bounding box center [636, 401] width 87 height 44
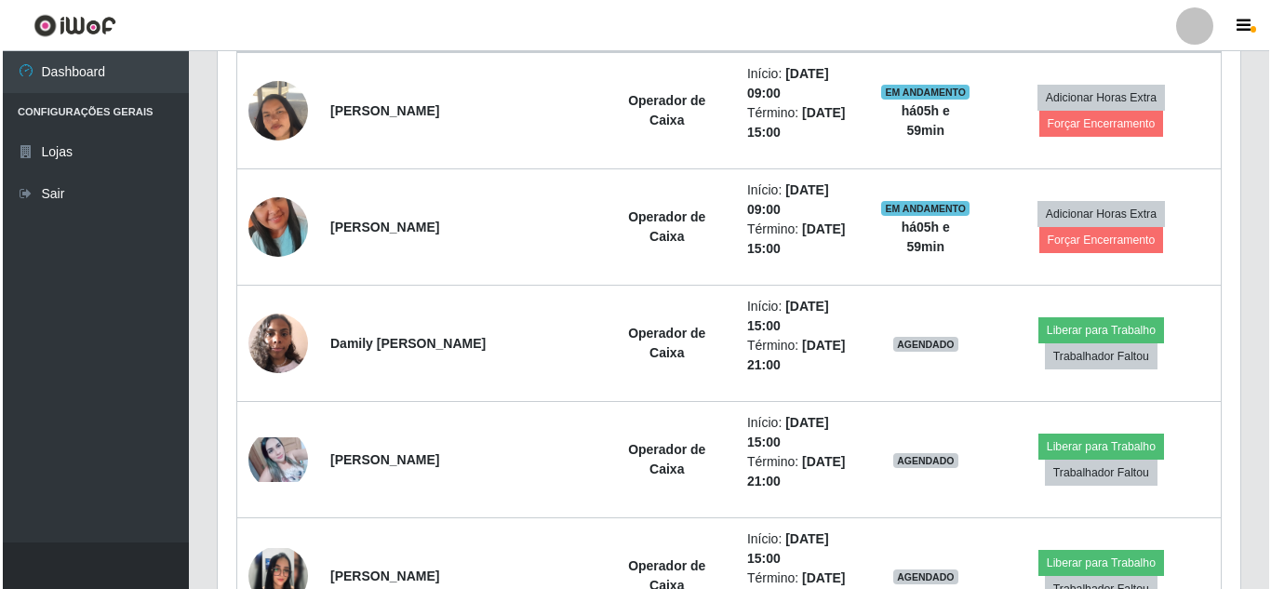
scroll to position [795, 0]
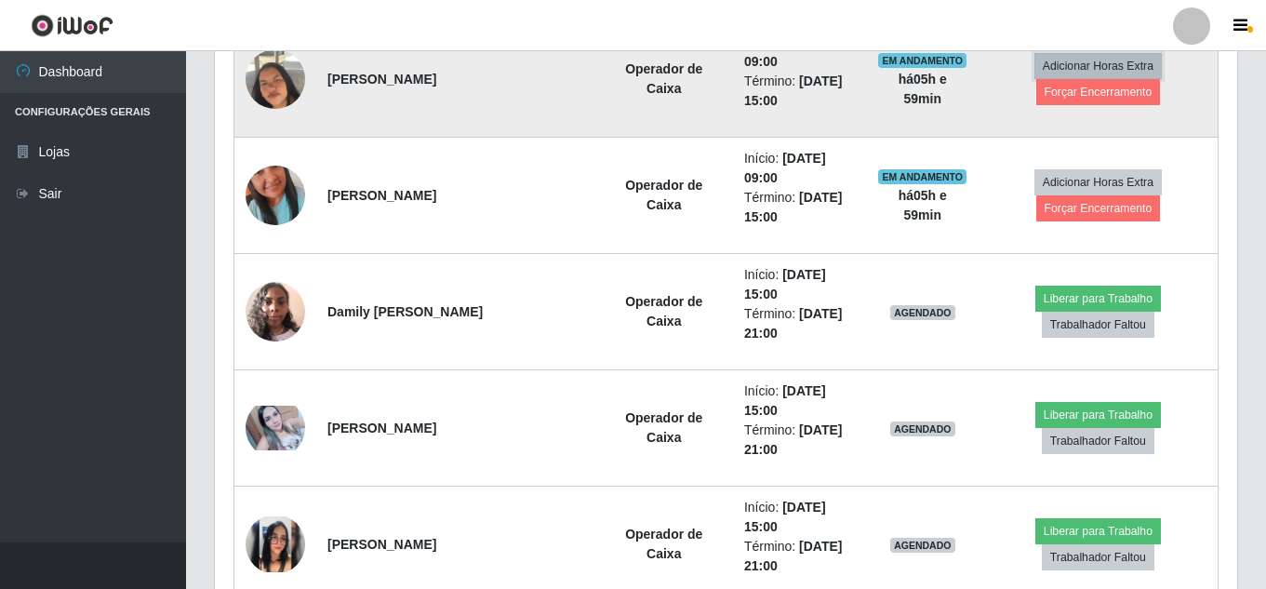
click at [1112, 77] on button "Adicionar Horas Extra" at bounding box center [1098, 66] width 127 height 26
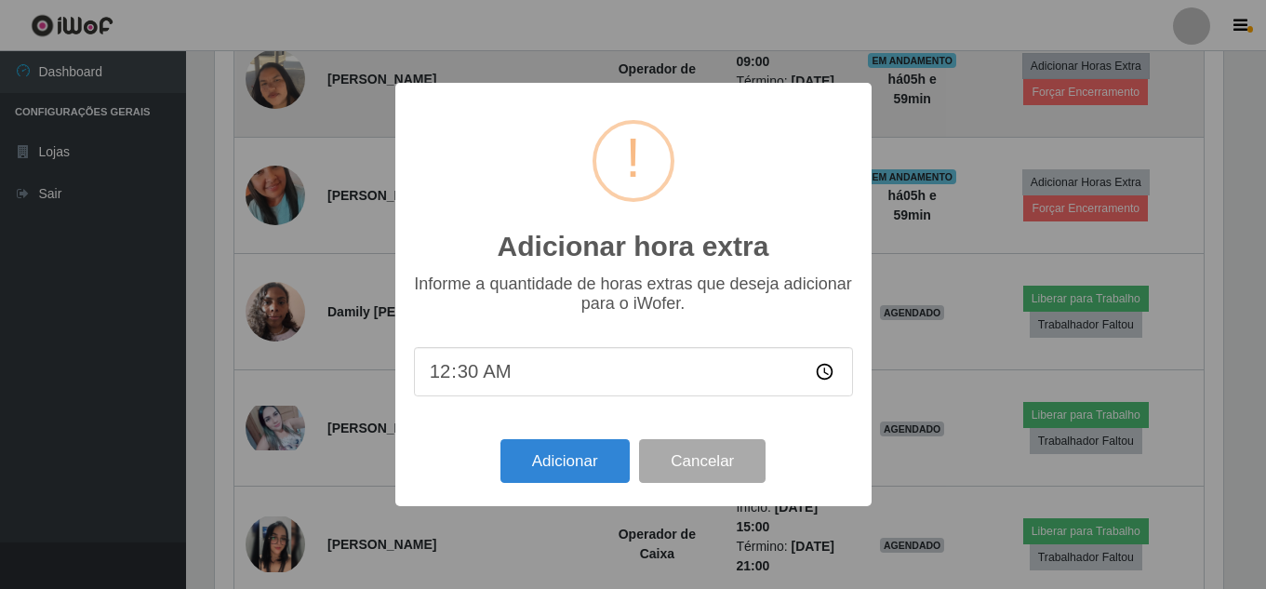
scroll to position [386, 1013]
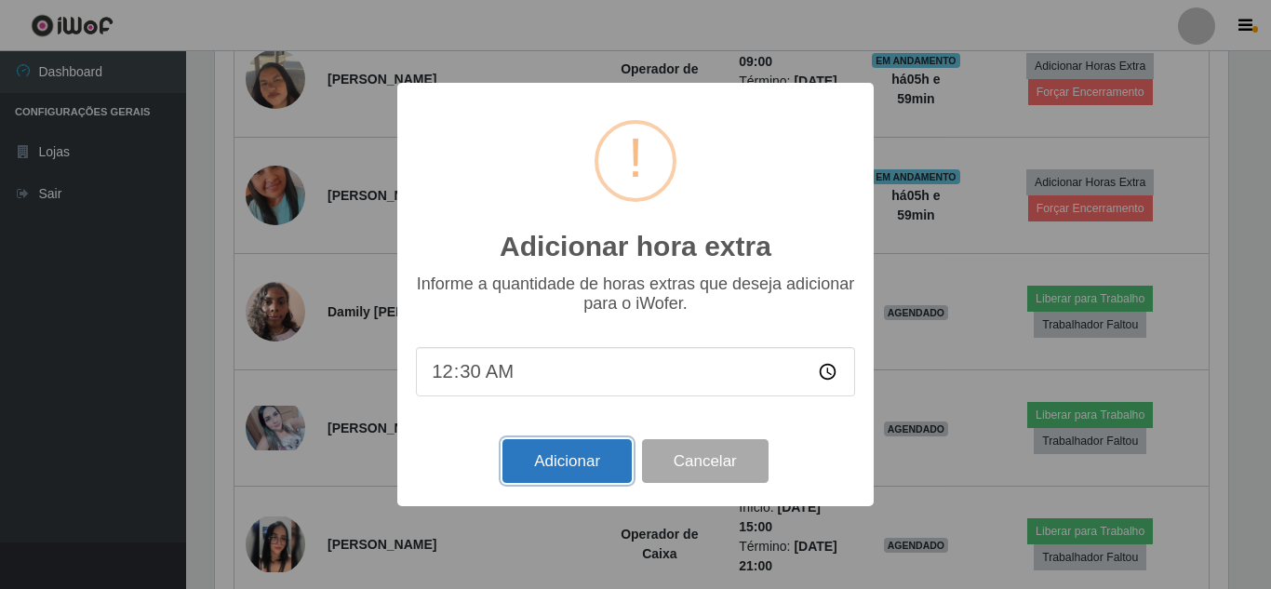
click at [583, 462] on button "Adicionar" at bounding box center [566, 461] width 129 height 44
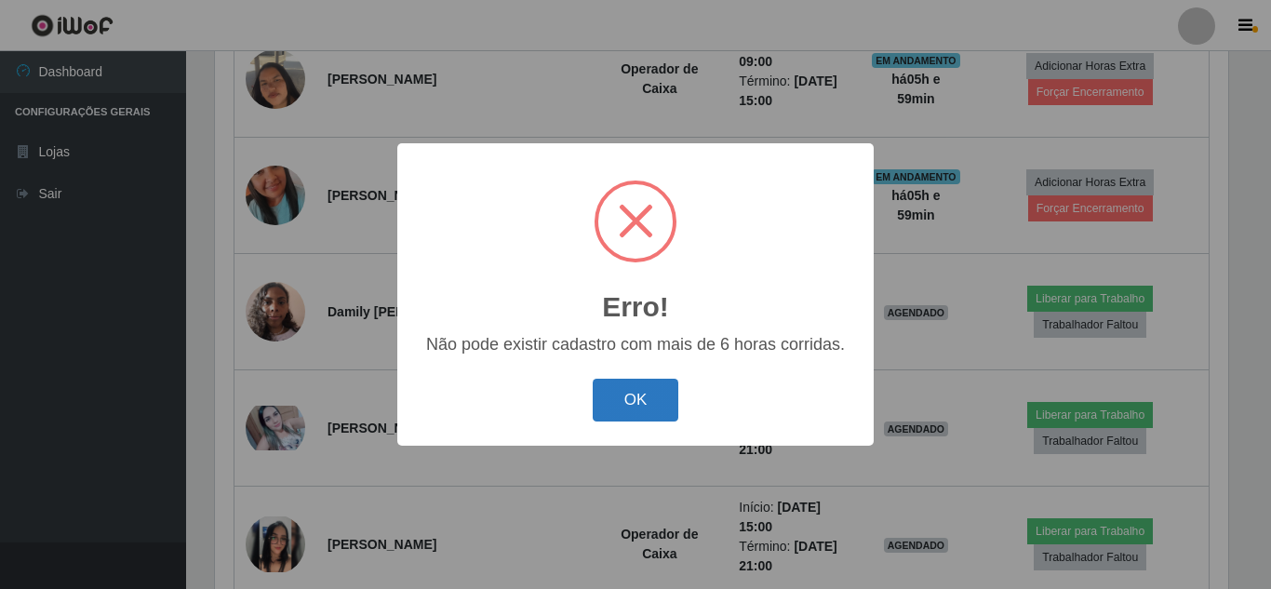
click at [624, 394] on button "OK" at bounding box center [636, 401] width 87 height 44
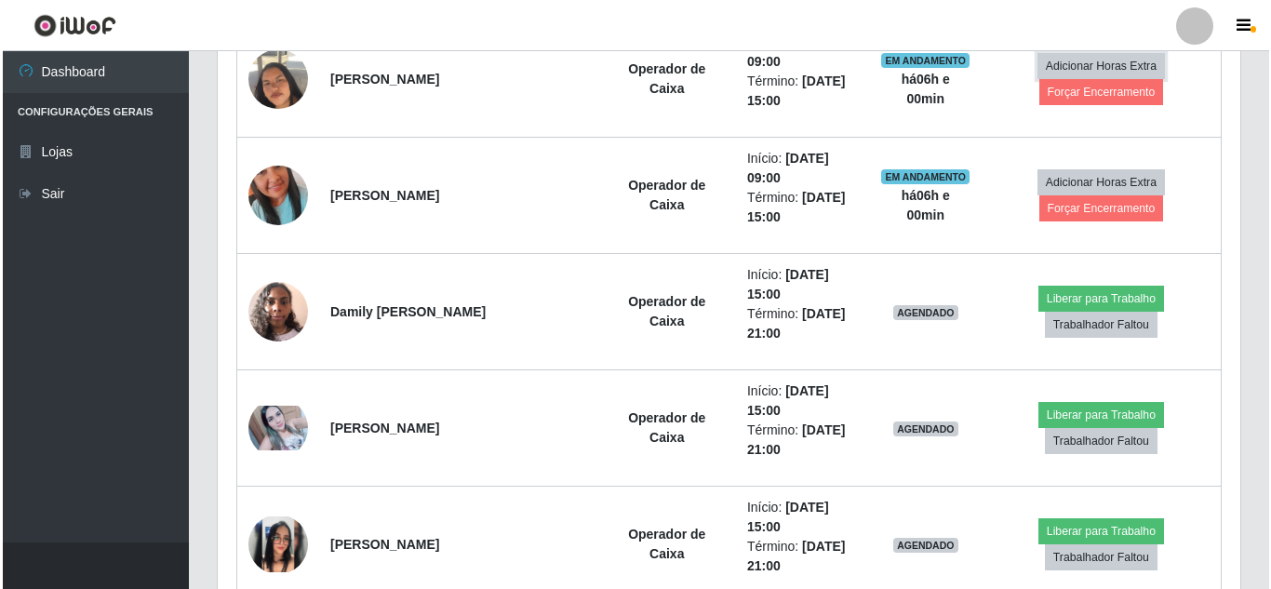
scroll to position [627, 0]
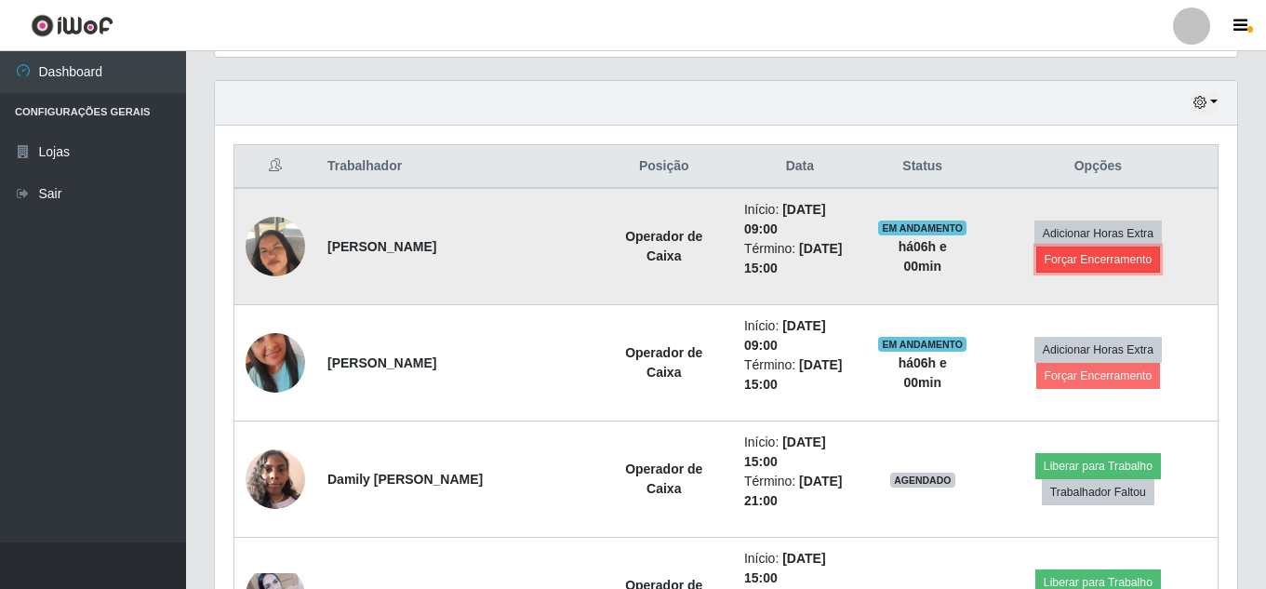
click at [1121, 265] on button "Forçar Encerramento" at bounding box center [1099, 260] width 125 height 26
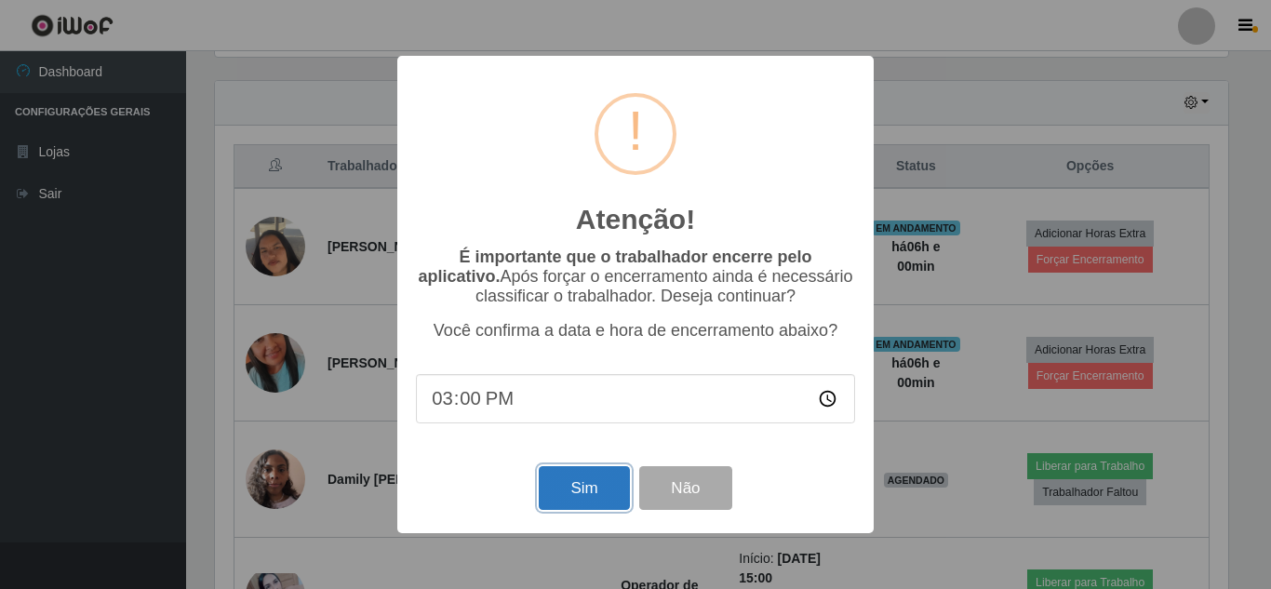
click at [605, 494] on button "Sim" at bounding box center [584, 488] width 90 height 44
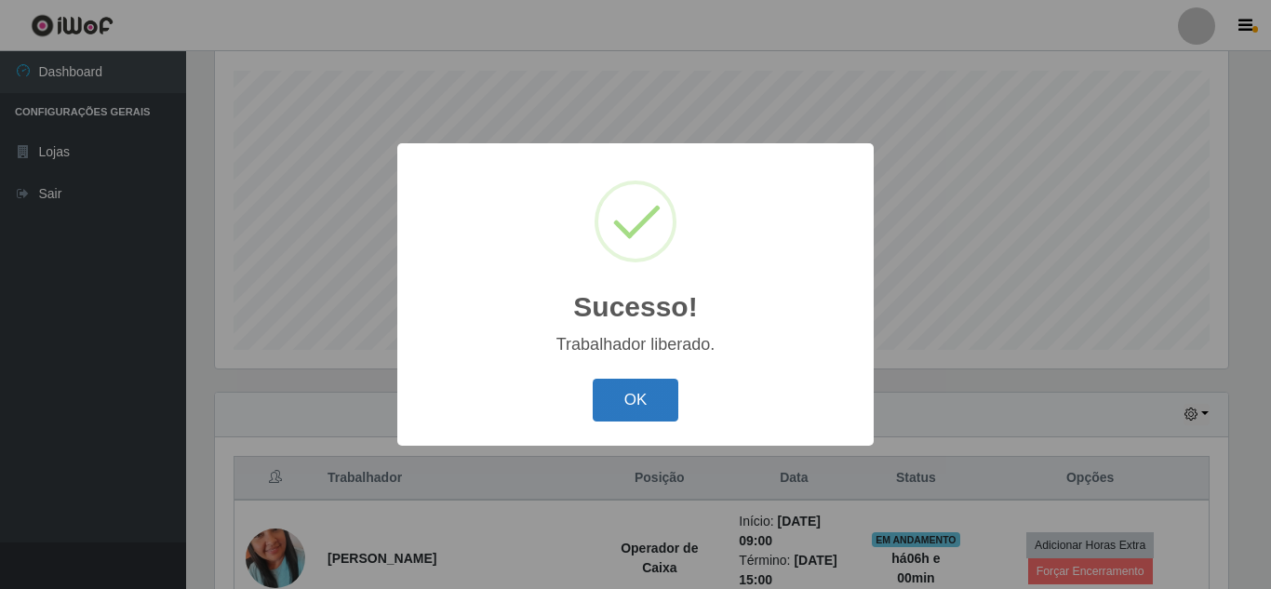
click at [660, 399] on button "OK" at bounding box center [636, 401] width 87 height 44
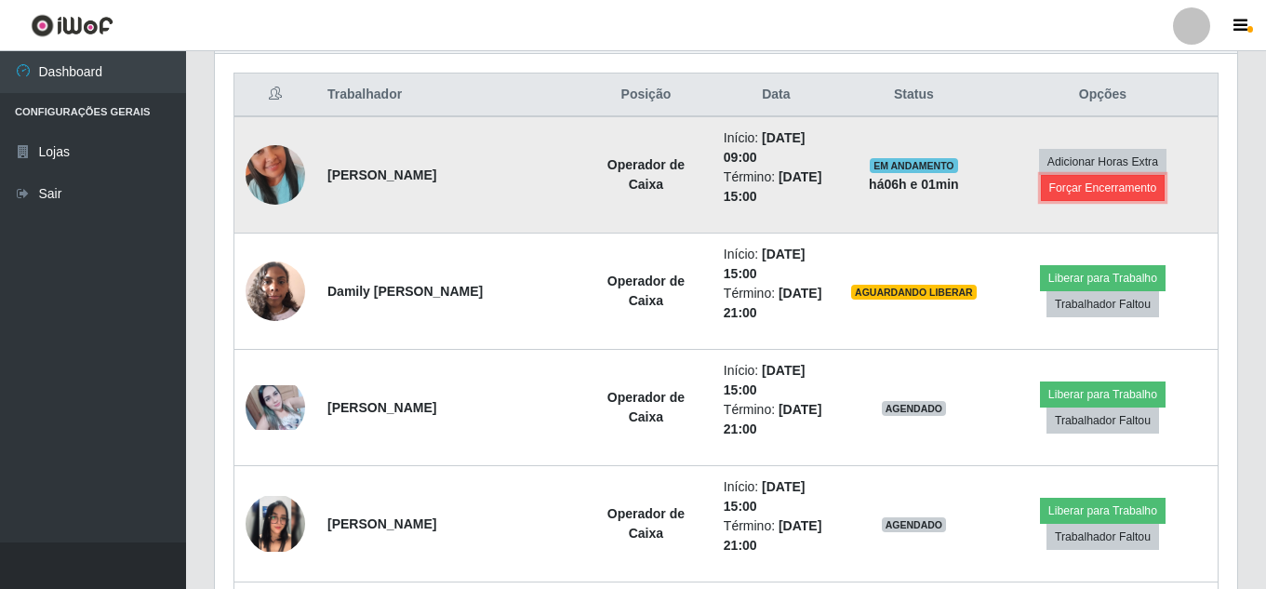
click at [1065, 195] on button "Forçar Encerramento" at bounding box center [1103, 188] width 125 height 26
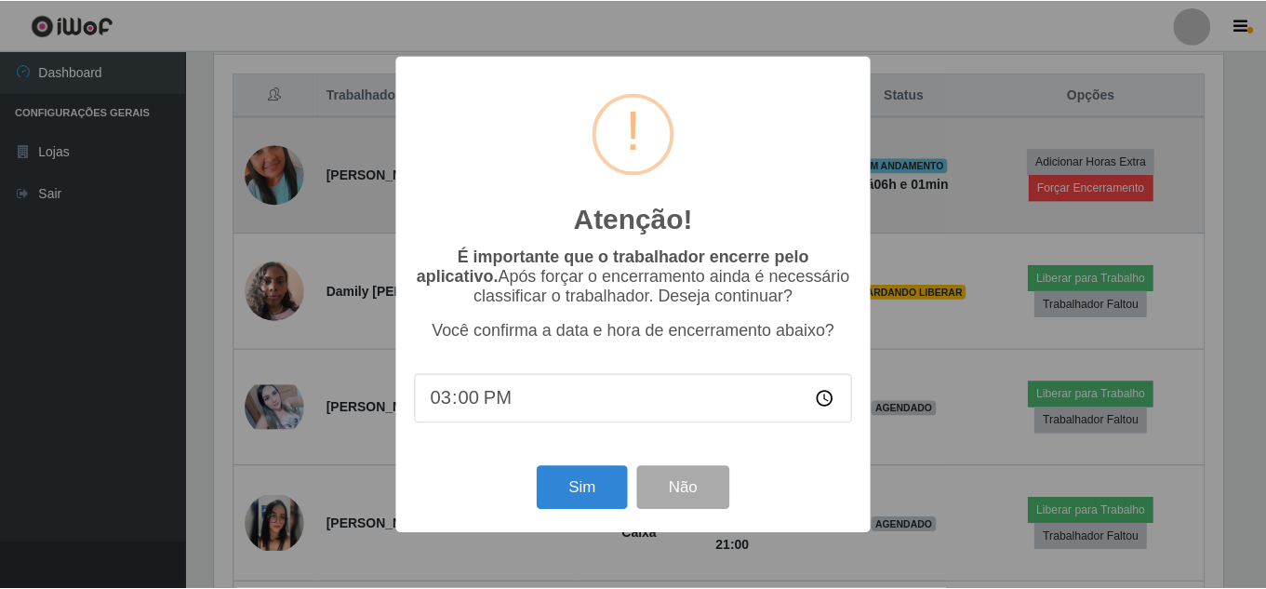
scroll to position [386, 1013]
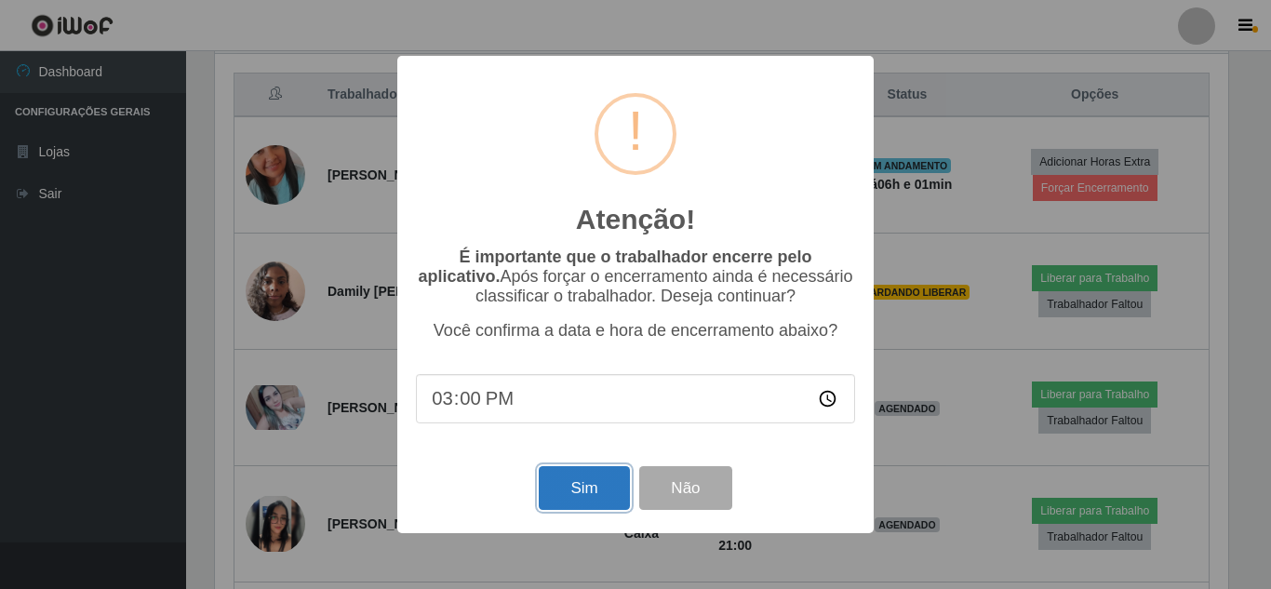
click at [593, 492] on button "Sim" at bounding box center [584, 488] width 90 height 44
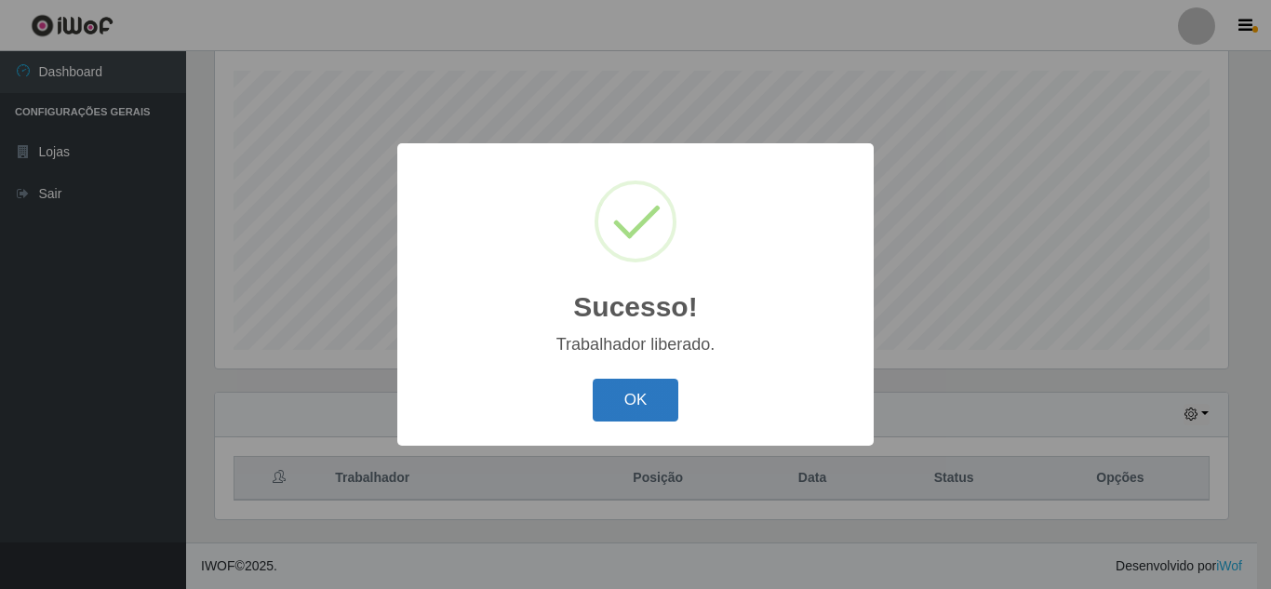
click at [667, 401] on button "OK" at bounding box center [636, 401] width 87 height 44
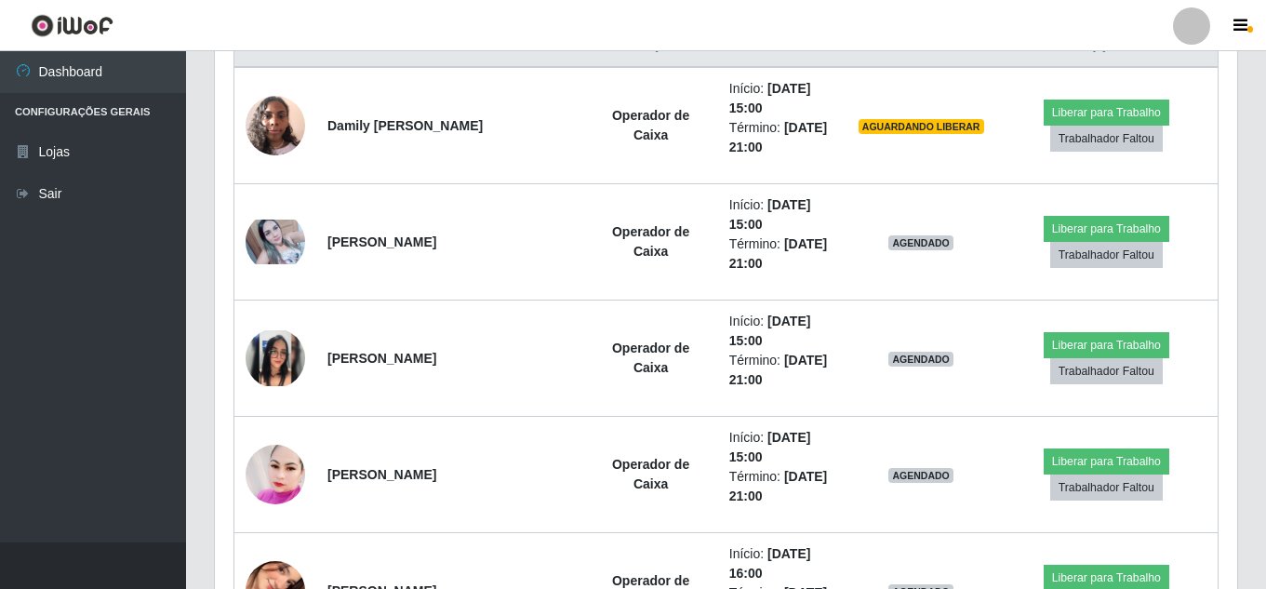
scroll to position [753, 0]
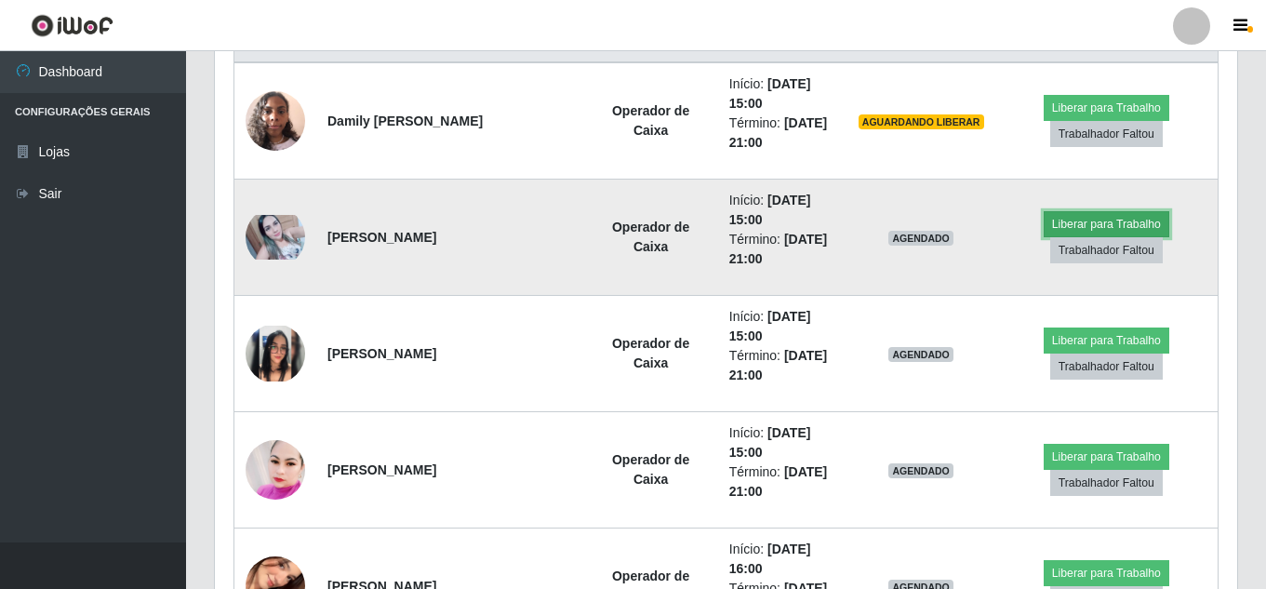
click at [1105, 221] on button "Liberar para Trabalho" at bounding box center [1107, 224] width 126 height 26
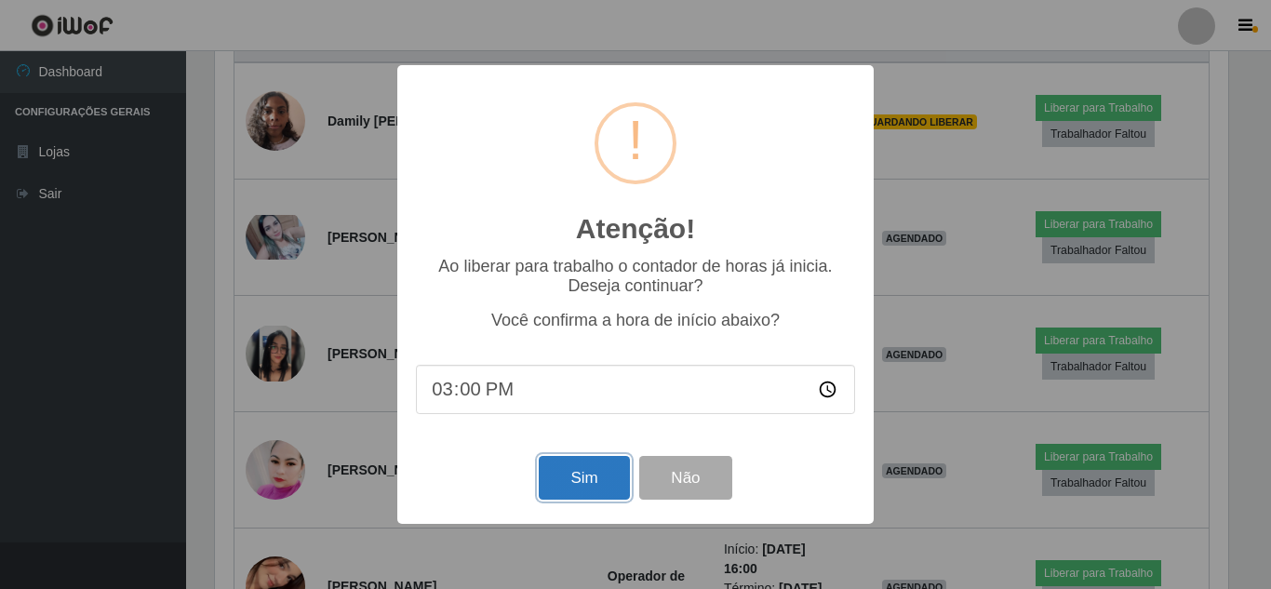
click at [603, 462] on button "Sim" at bounding box center [584, 478] width 90 height 44
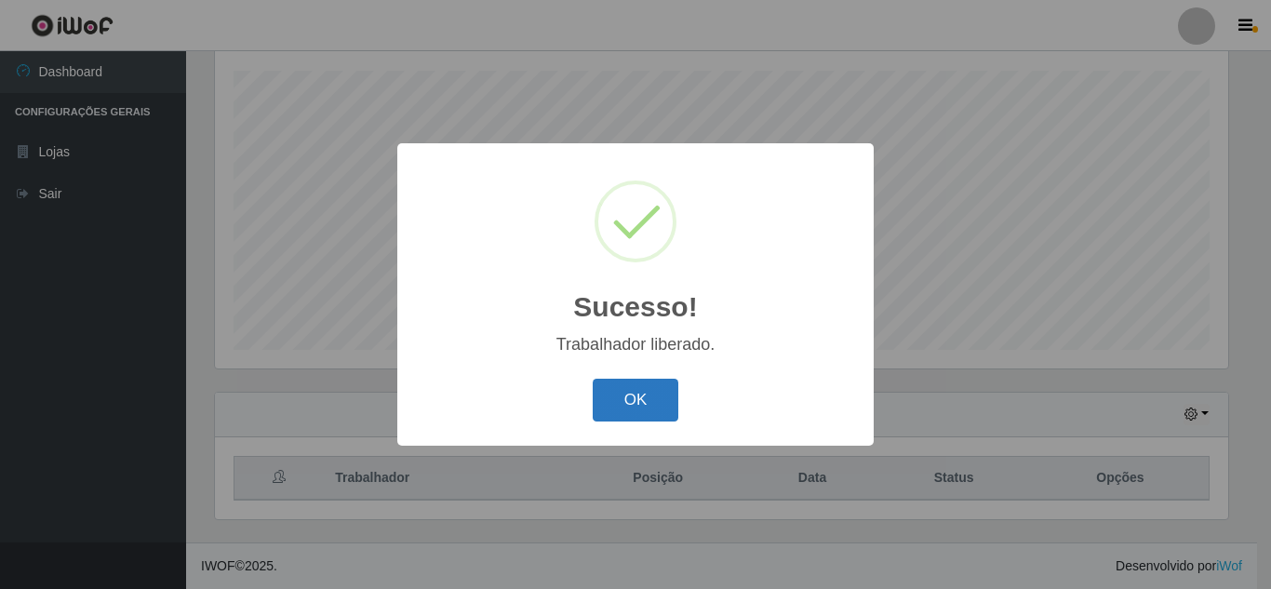
click at [609, 404] on button "OK" at bounding box center [636, 401] width 87 height 44
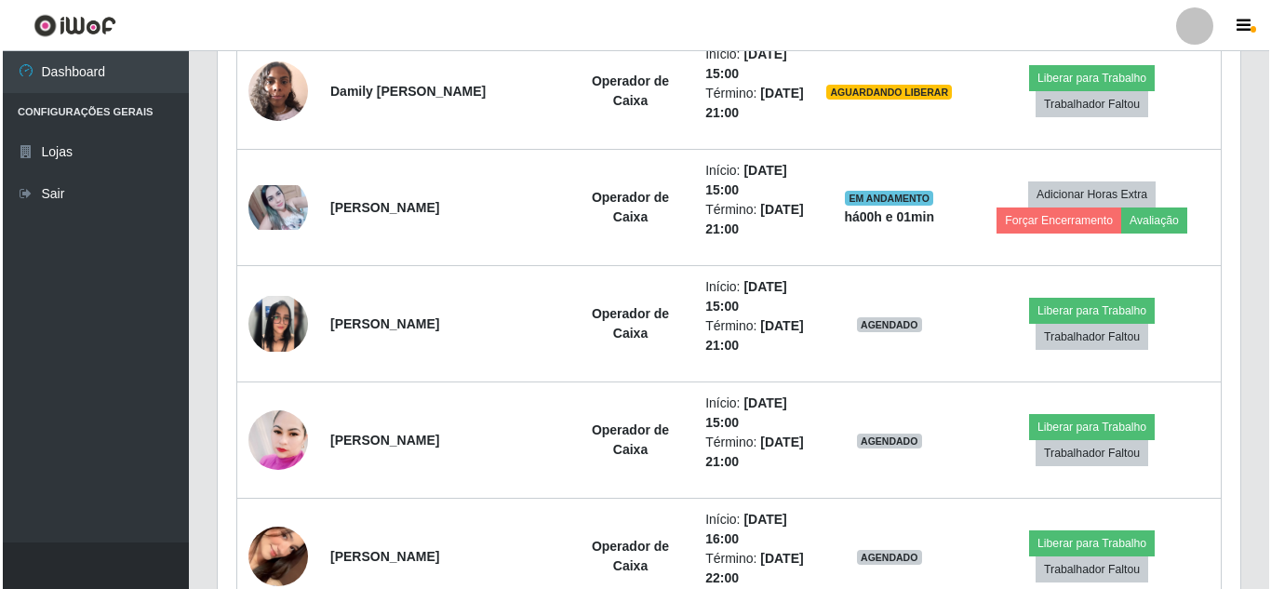
scroll to position [836, 0]
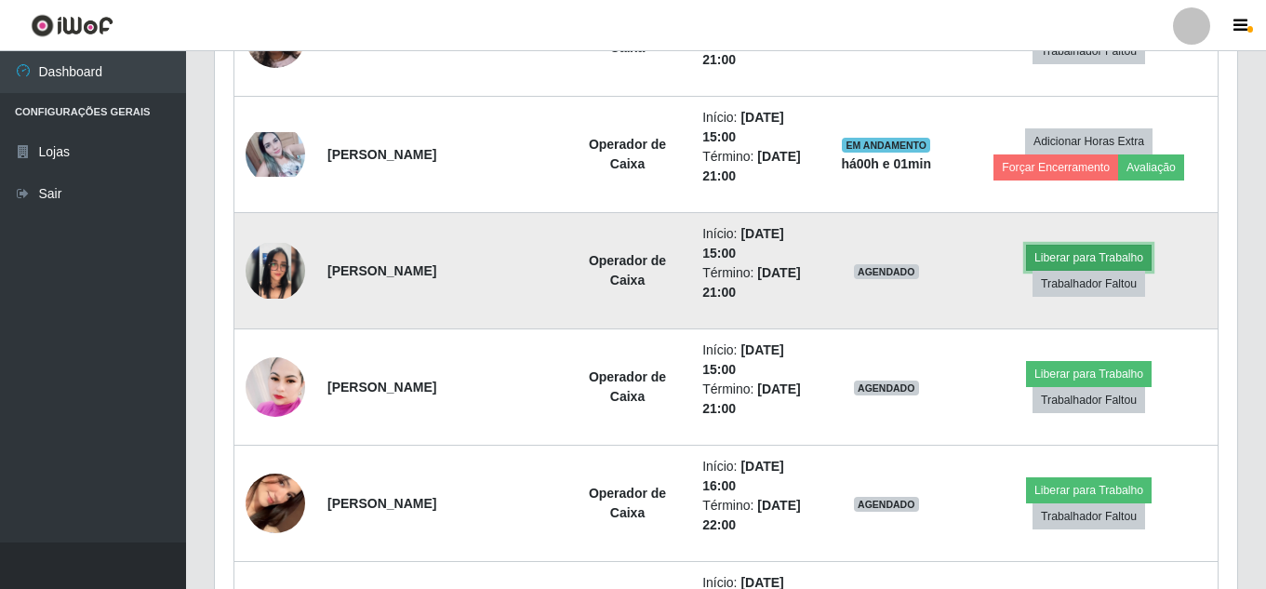
click at [1132, 253] on button "Liberar para Trabalho" at bounding box center [1089, 258] width 126 height 26
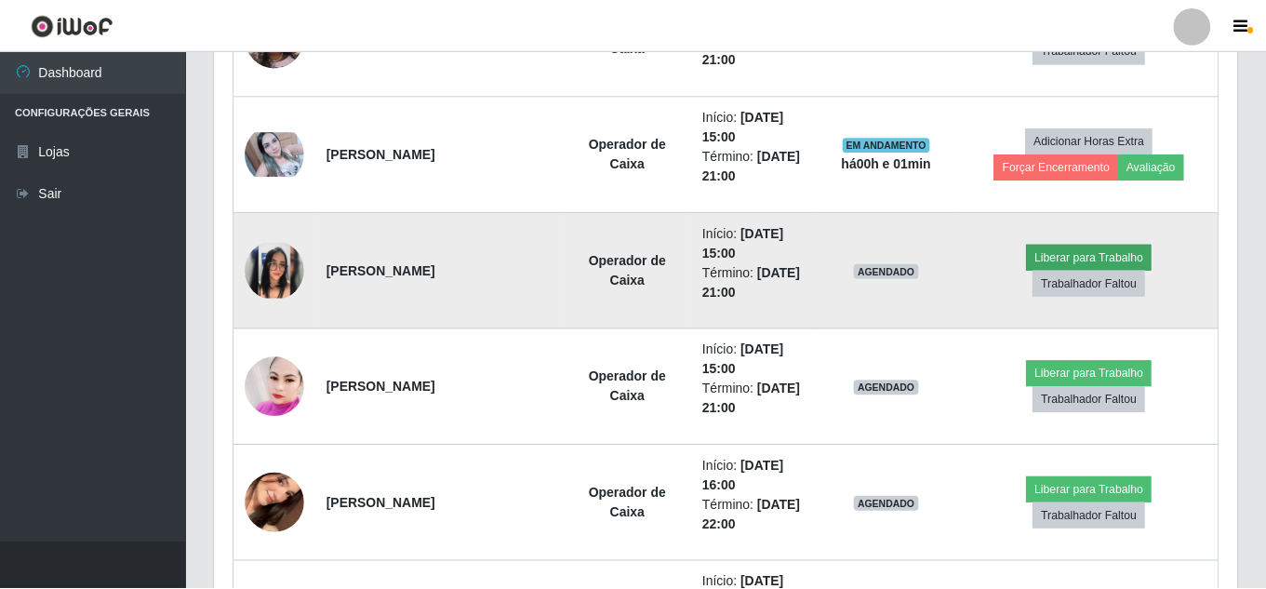
scroll to position [386, 1013]
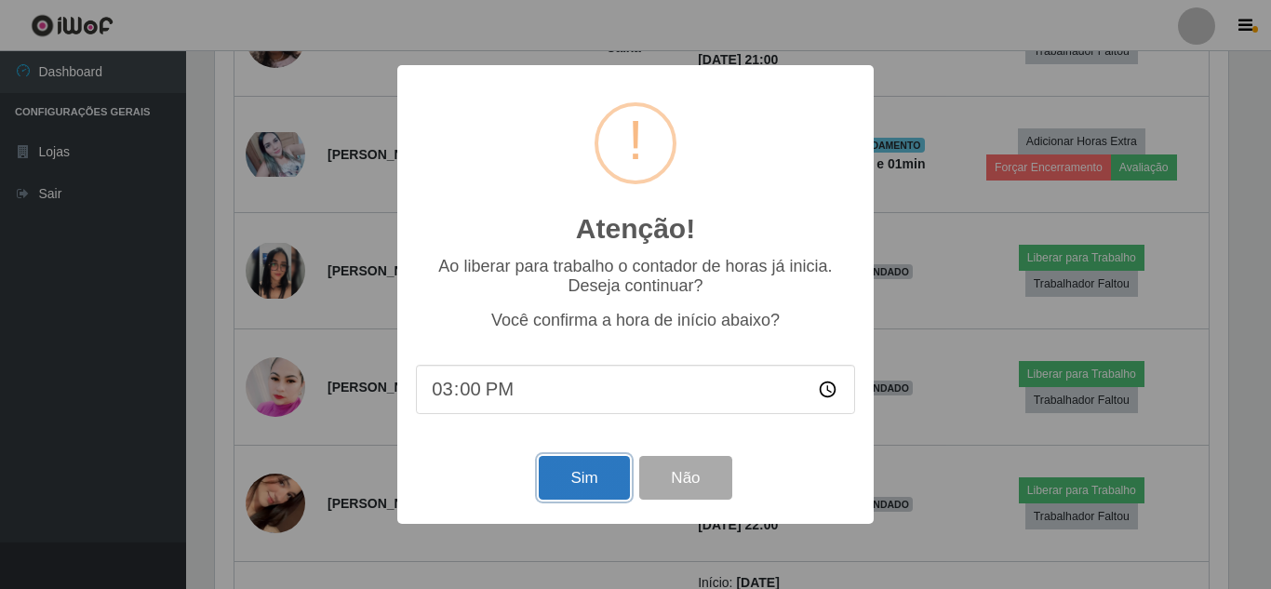
click at [579, 492] on button "Sim" at bounding box center [584, 478] width 90 height 44
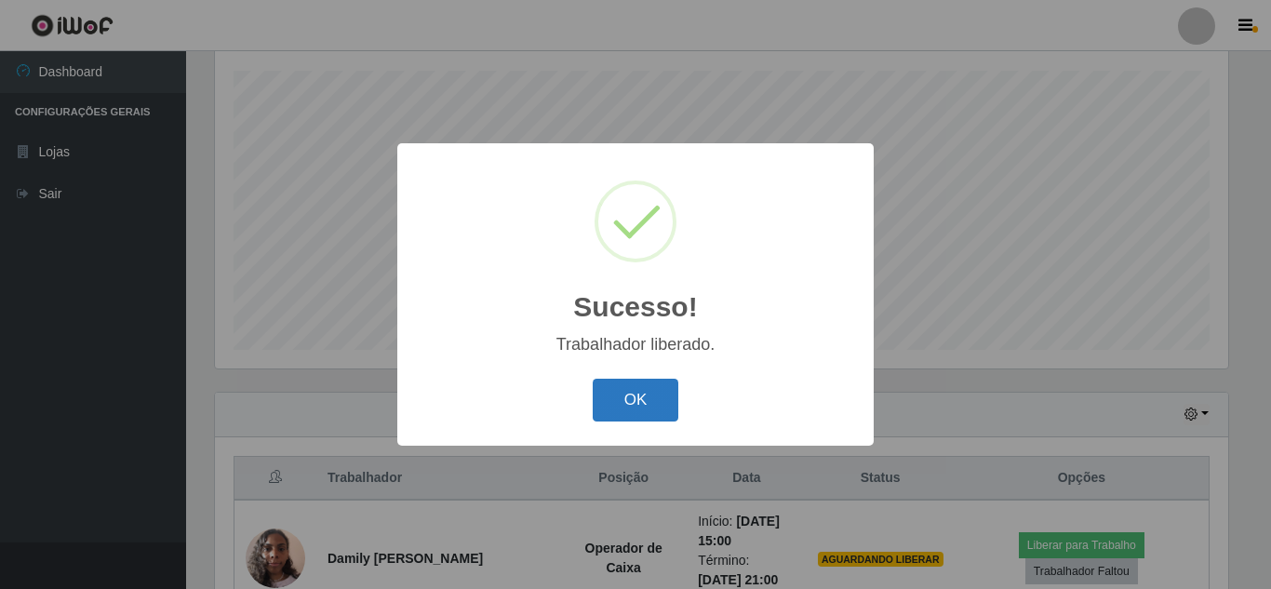
click at [645, 398] on button "OK" at bounding box center [636, 401] width 87 height 44
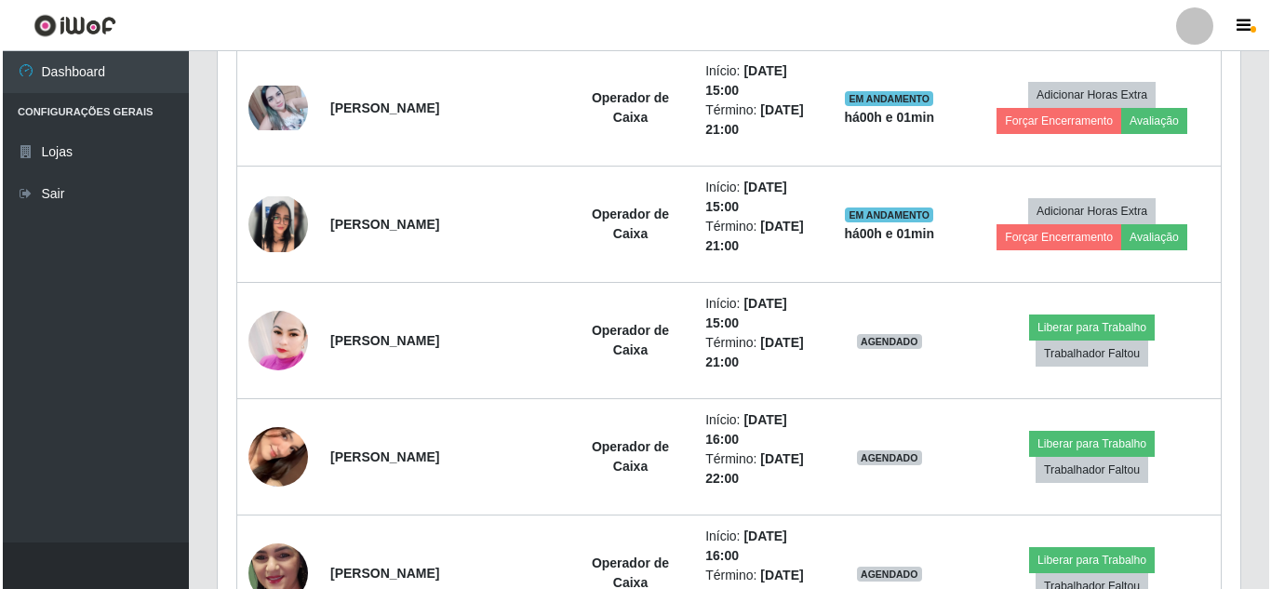
scroll to position [888, 0]
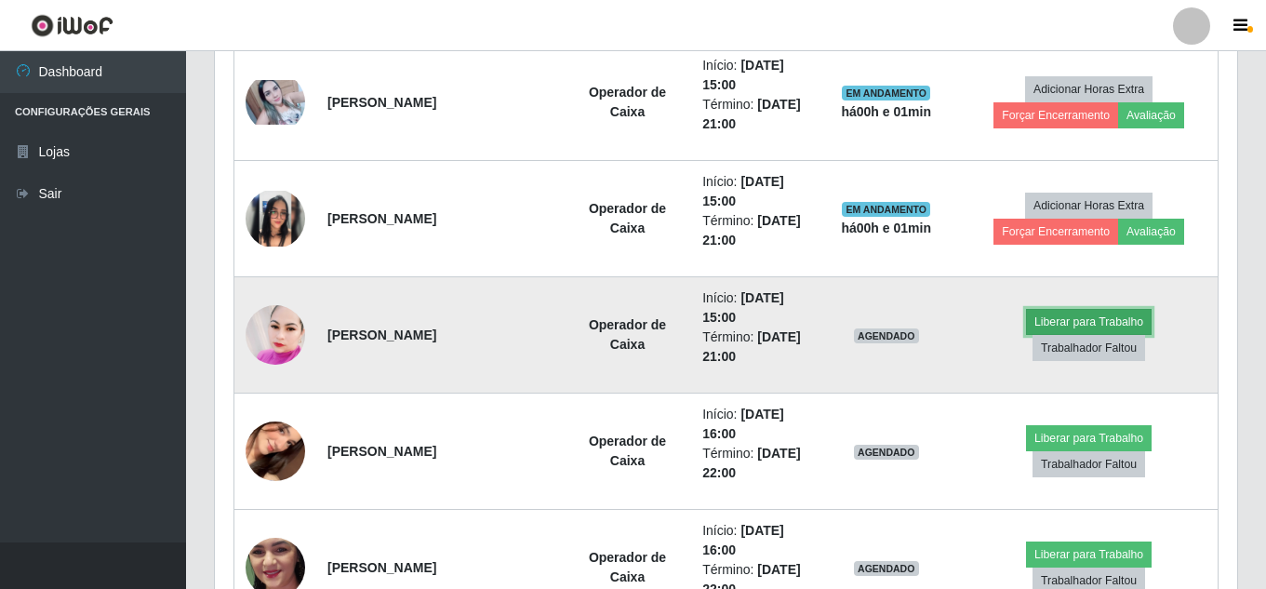
click at [1065, 313] on button "Liberar para Trabalho" at bounding box center [1089, 322] width 126 height 26
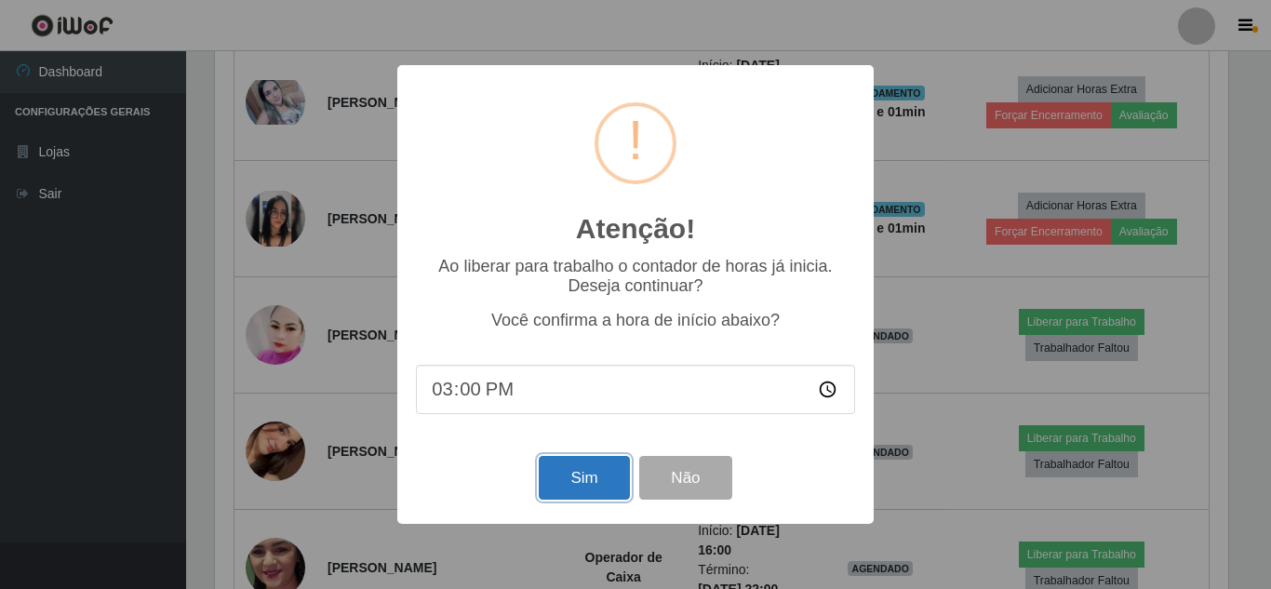
click at [604, 471] on button "Sim" at bounding box center [584, 478] width 90 height 44
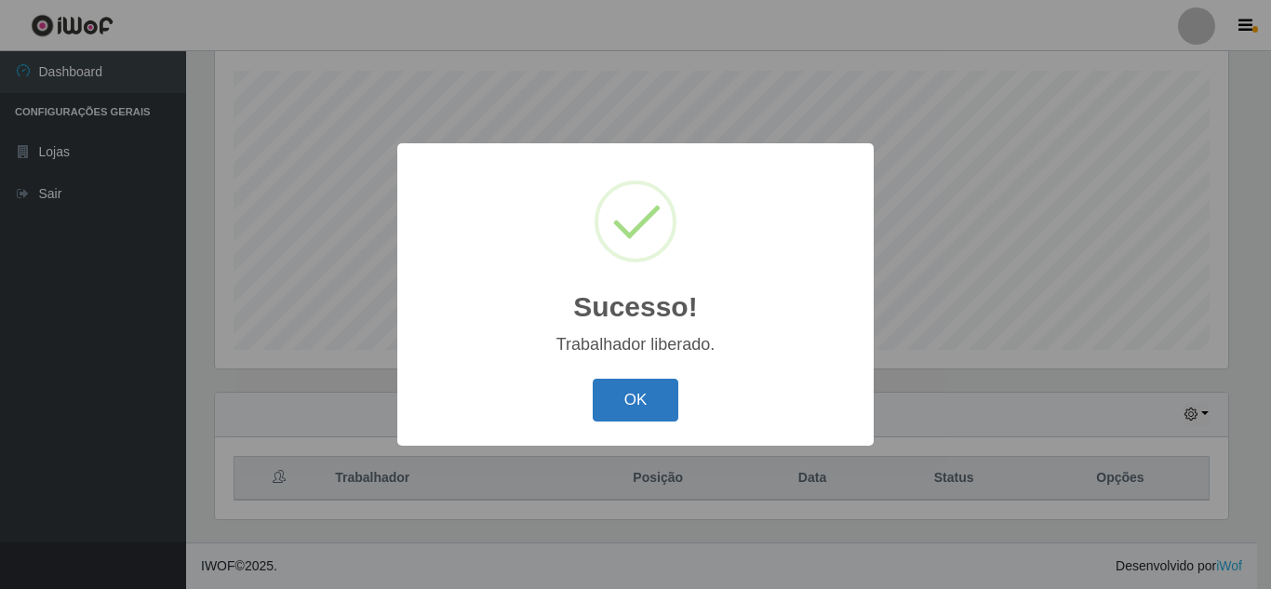
click at [638, 395] on button "OK" at bounding box center [636, 401] width 87 height 44
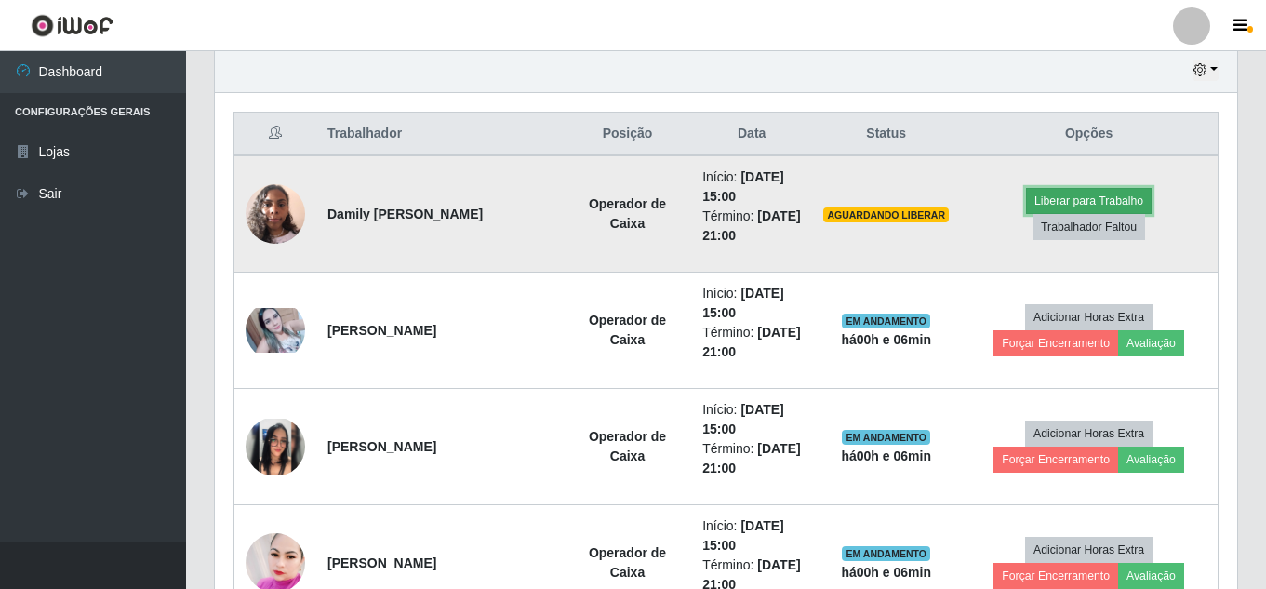
click at [1060, 201] on button "Liberar para Trabalho" at bounding box center [1089, 201] width 126 height 26
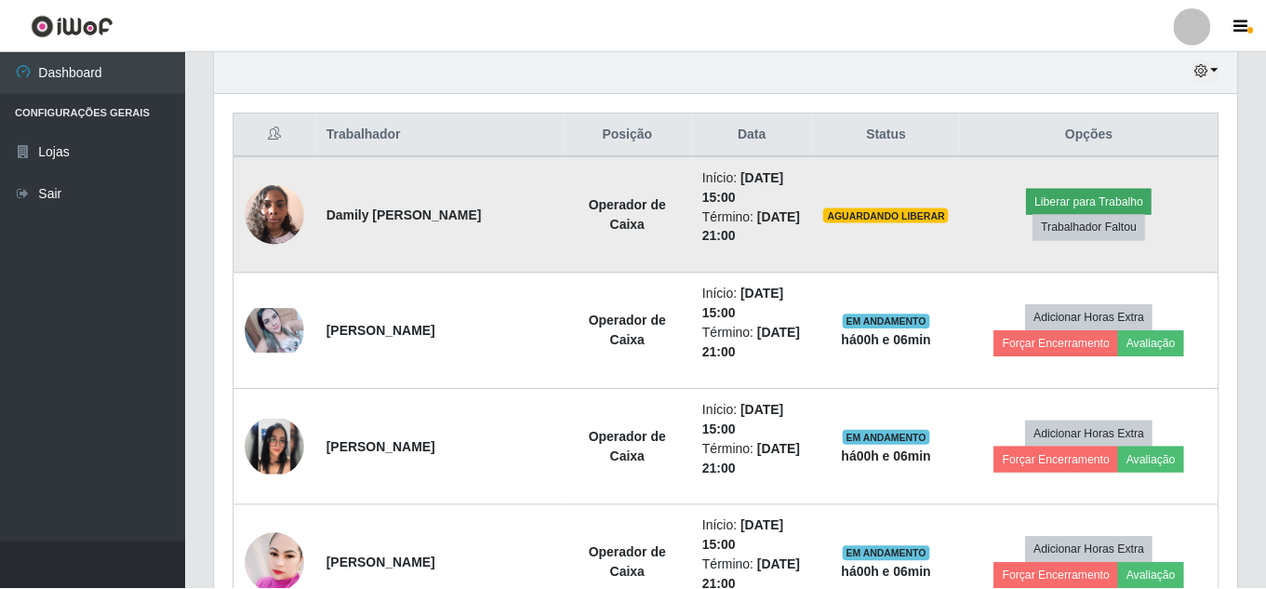
scroll to position [386, 1013]
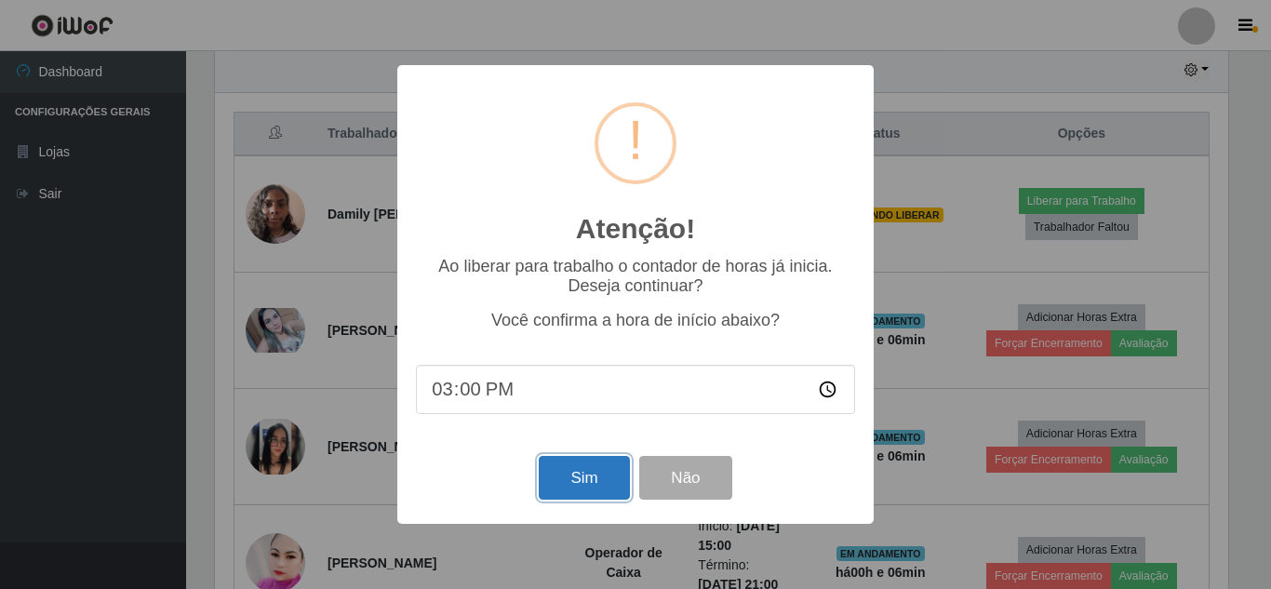
click at [588, 498] on button "Sim" at bounding box center [584, 478] width 90 height 44
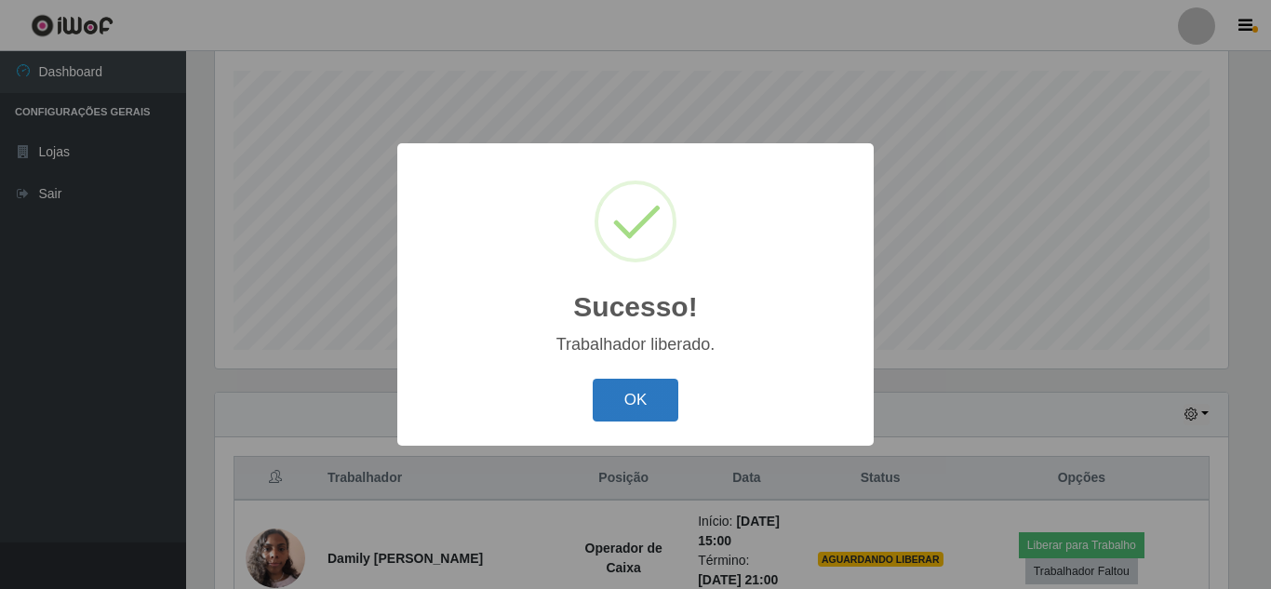
click at [635, 393] on button "OK" at bounding box center [636, 401] width 87 height 44
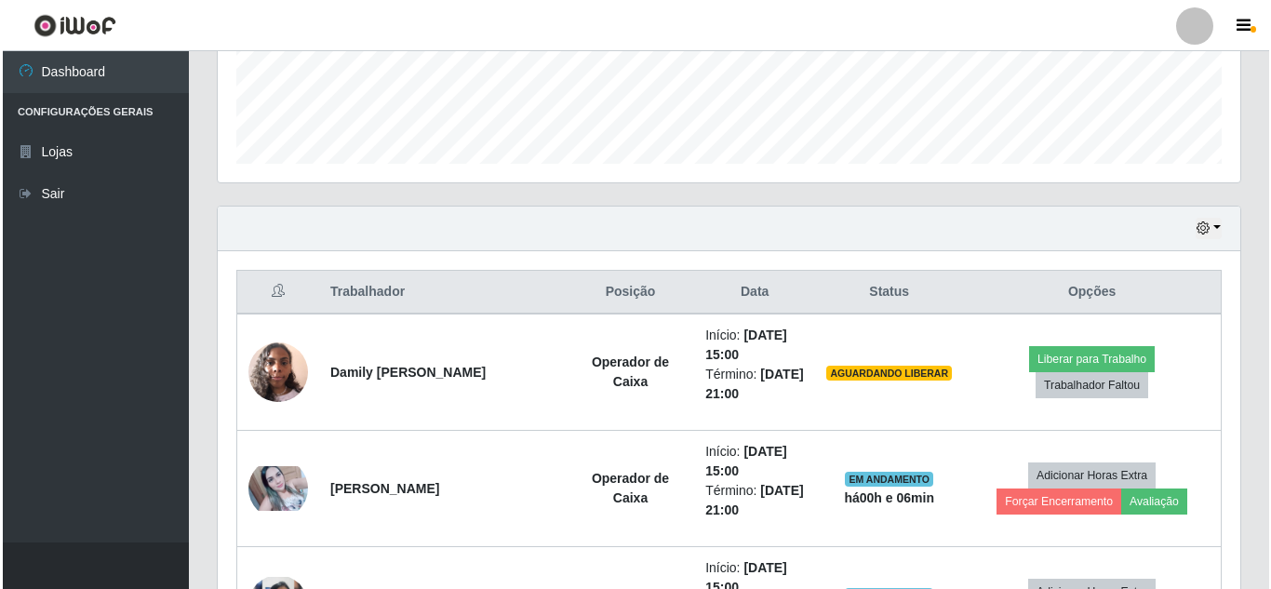
scroll to position [595, 0]
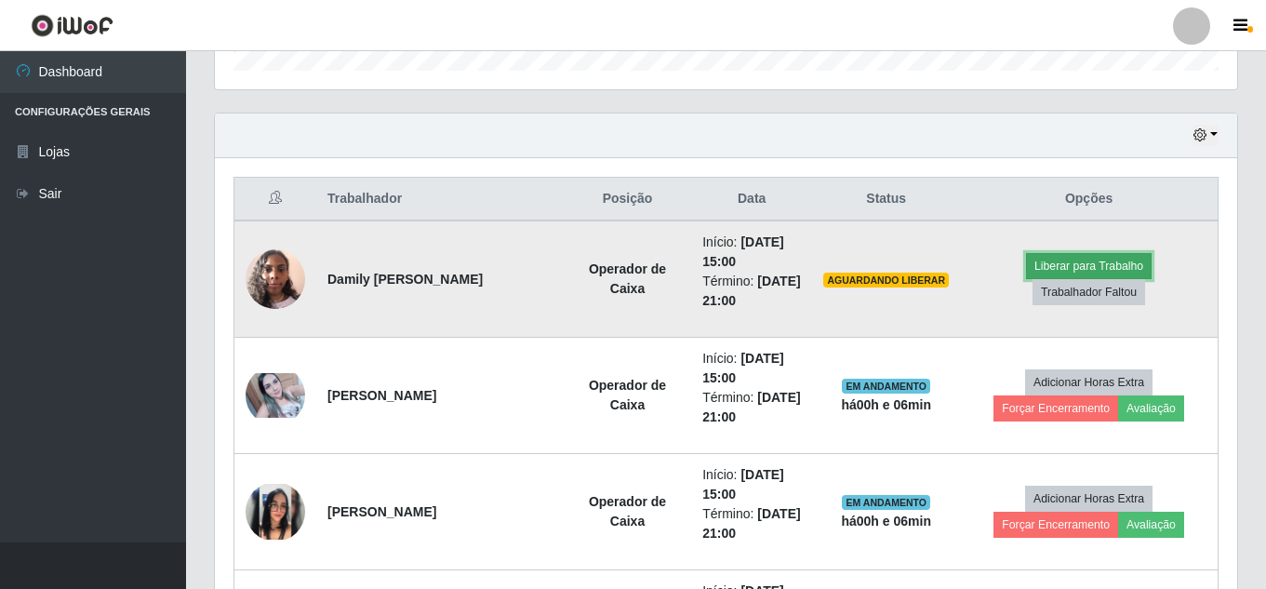
click at [1083, 261] on button "Liberar para Trabalho" at bounding box center [1089, 266] width 126 height 26
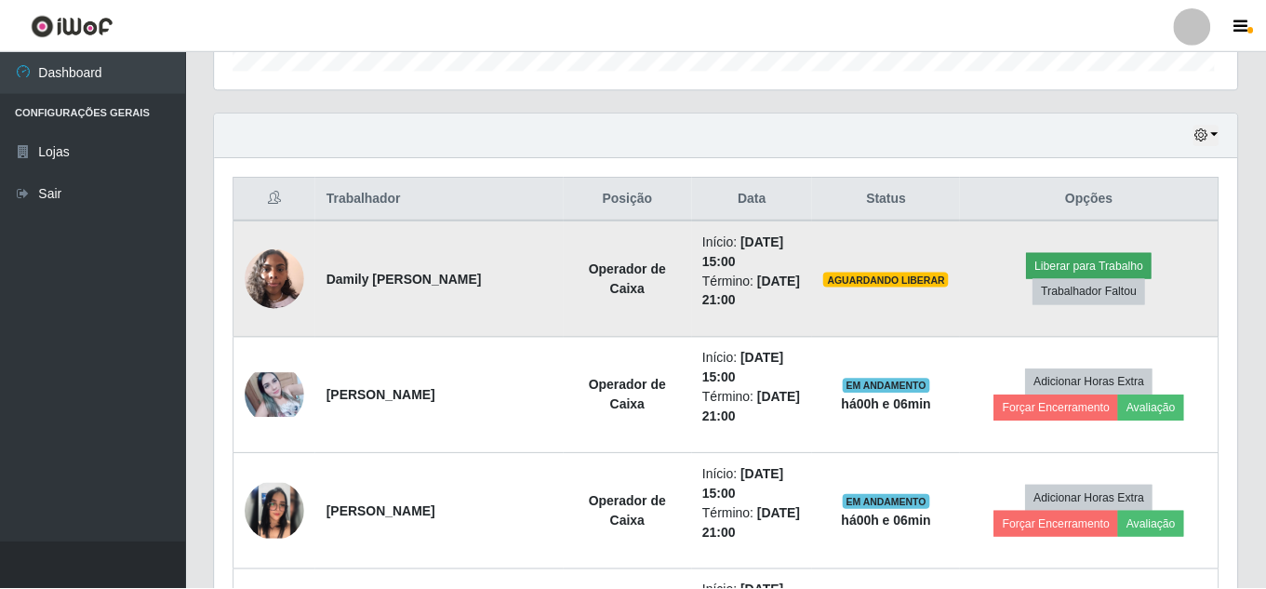
scroll to position [386, 1013]
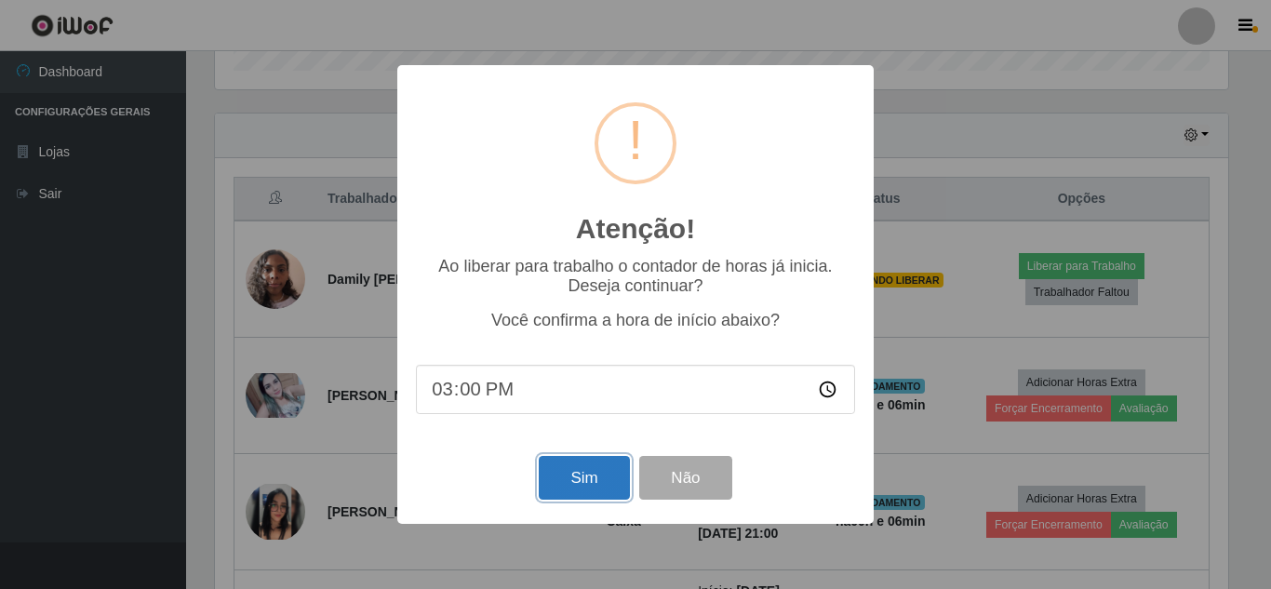
click at [568, 500] on button "Sim" at bounding box center [584, 478] width 90 height 44
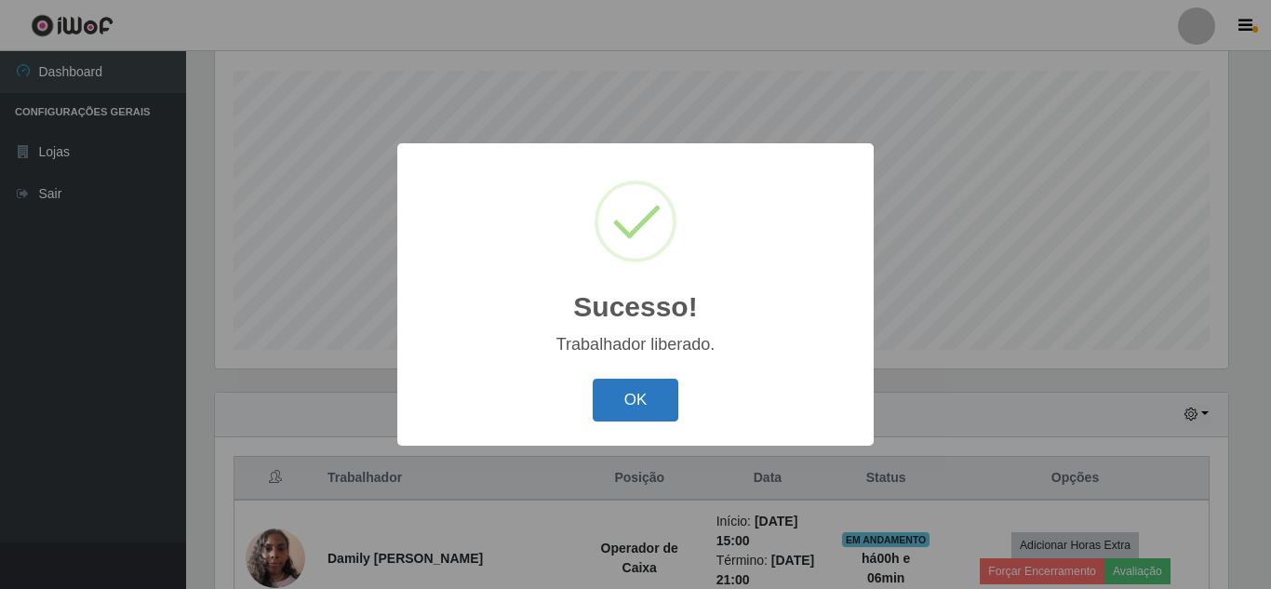
click at [642, 422] on button "OK" at bounding box center [636, 401] width 87 height 44
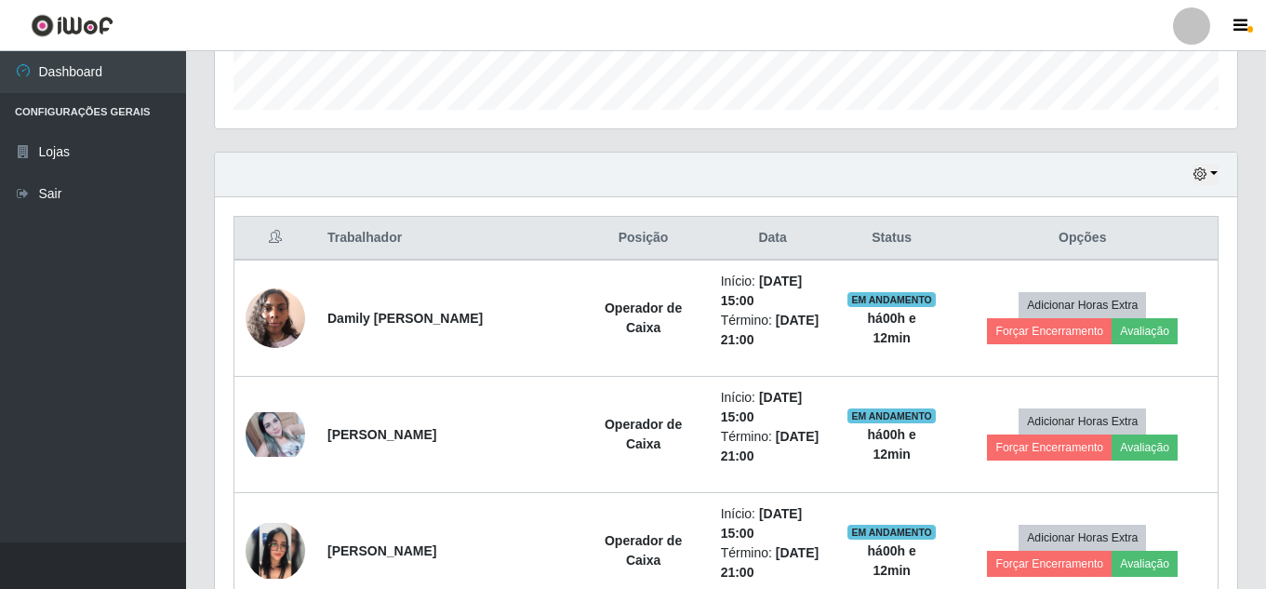
scroll to position [558, 0]
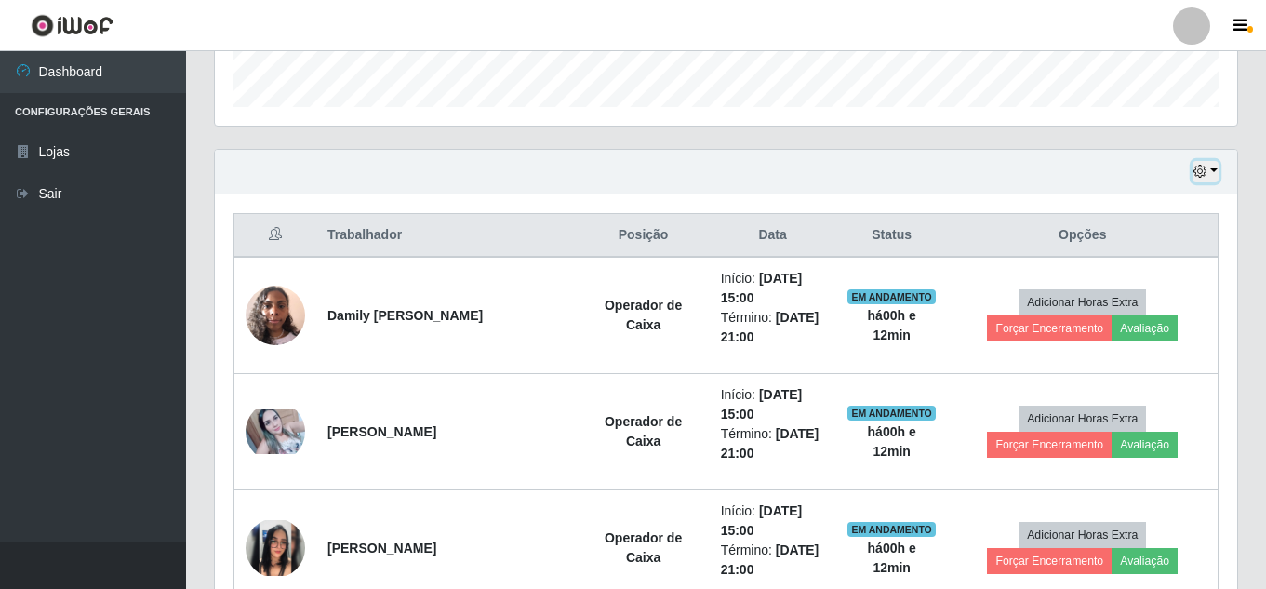
click at [1199, 172] on icon "button" at bounding box center [1200, 171] width 13 height 13
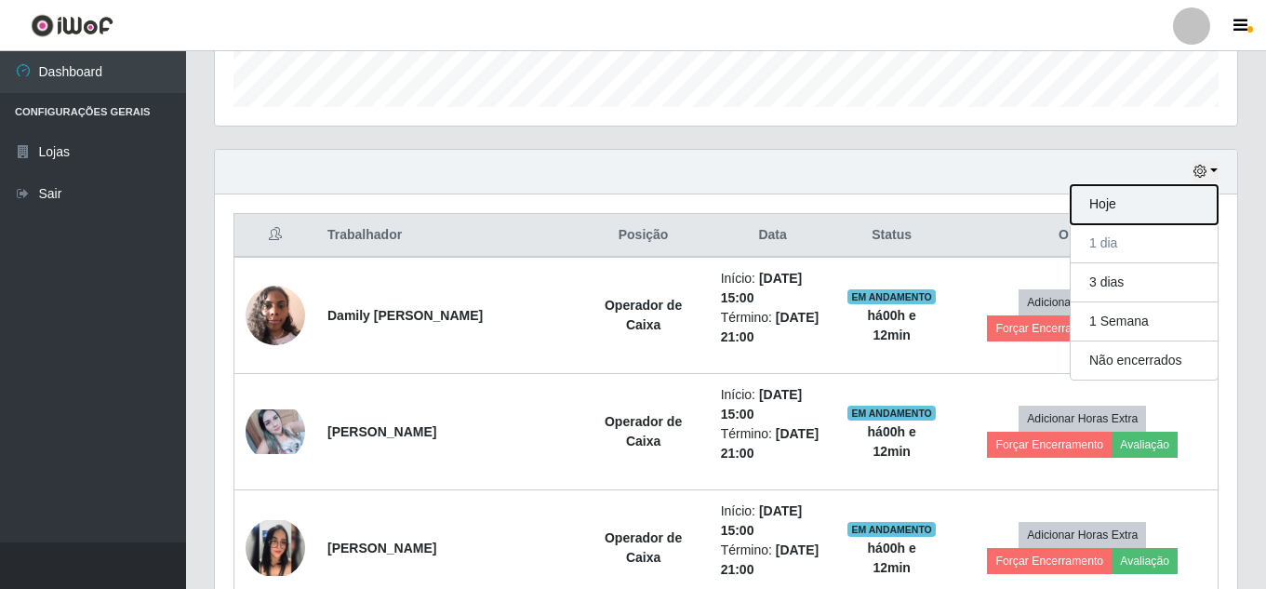
click at [1134, 206] on button "Hoje" at bounding box center [1144, 204] width 147 height 39
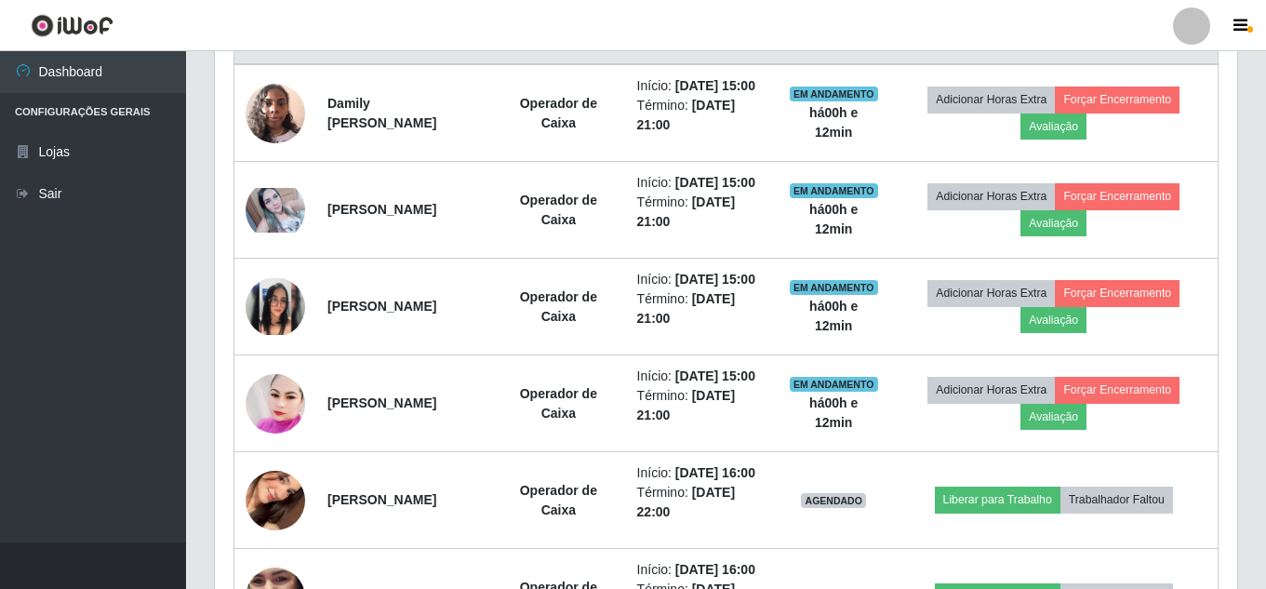
scroll to position [827, 0]
